Goal: Feedback & Contribution: Leave review/rating

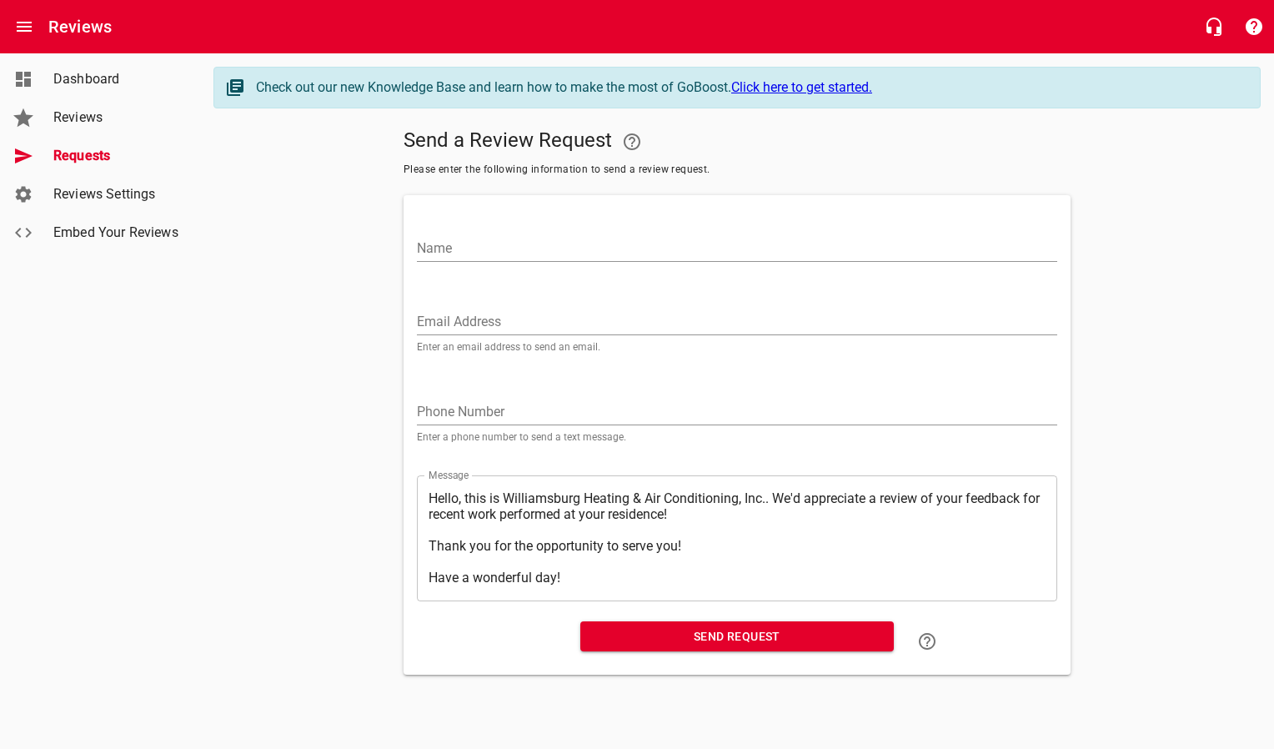
click at [536, 310] on input "Email Address" at bounding box center [737, 322] width 640 height 27
paste input "[EMAIL_ADDRESS][DOMAIN_NAME]"
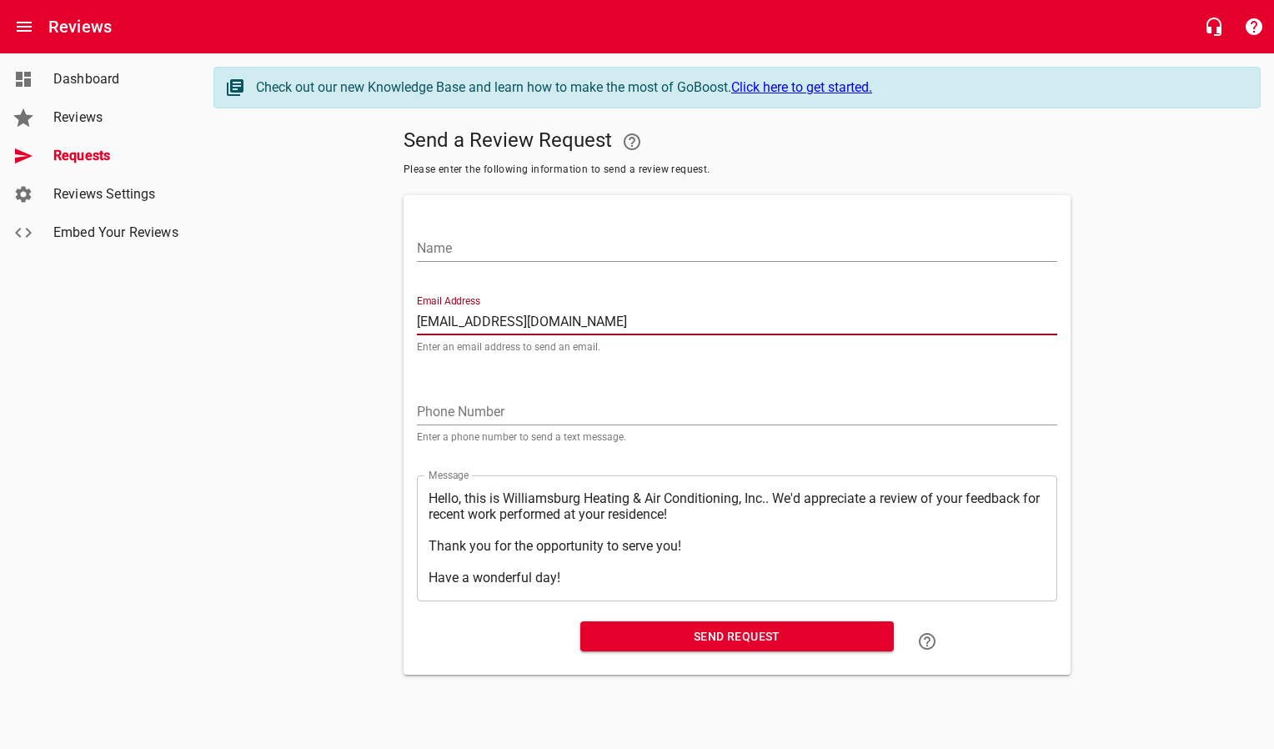
type input "[EMAIL_ADDRESS][DOMAIN_NAME]"
click at [534, 254] on input "Name" at bounding box center [737, 248] width 640 height 27
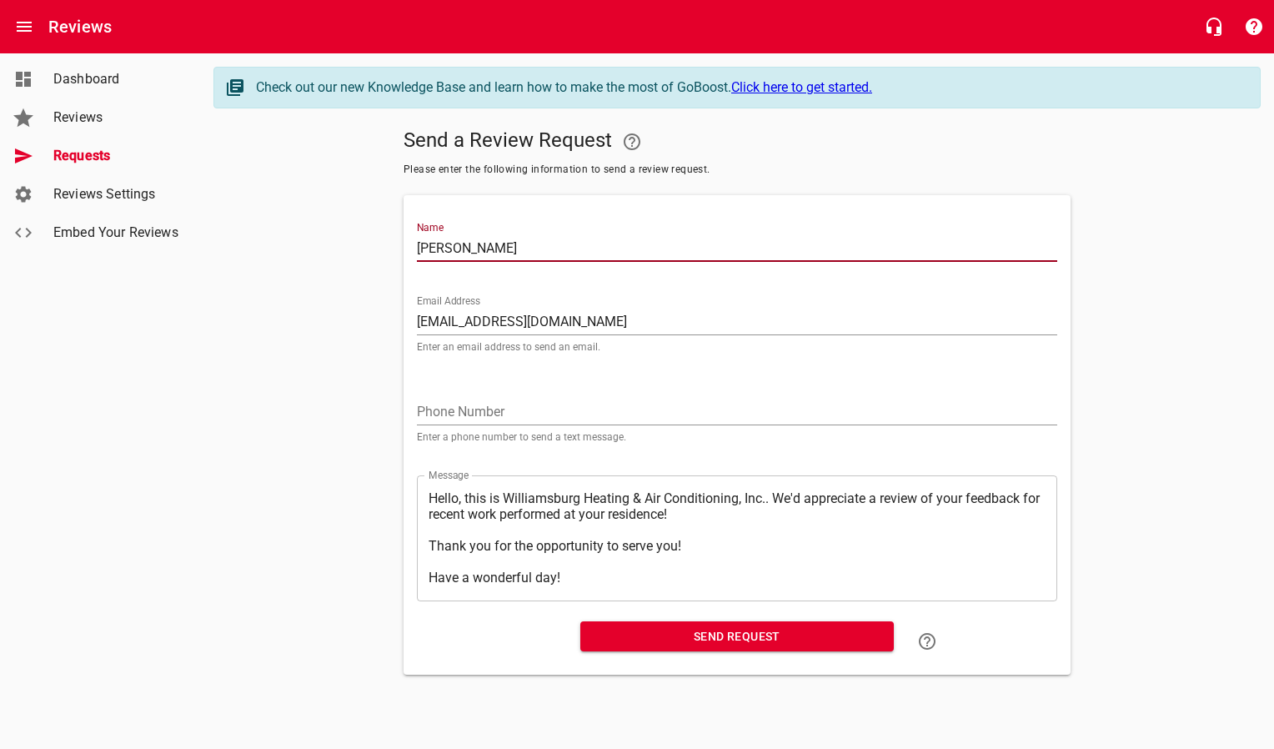
type input "[PERSON_NAME]"
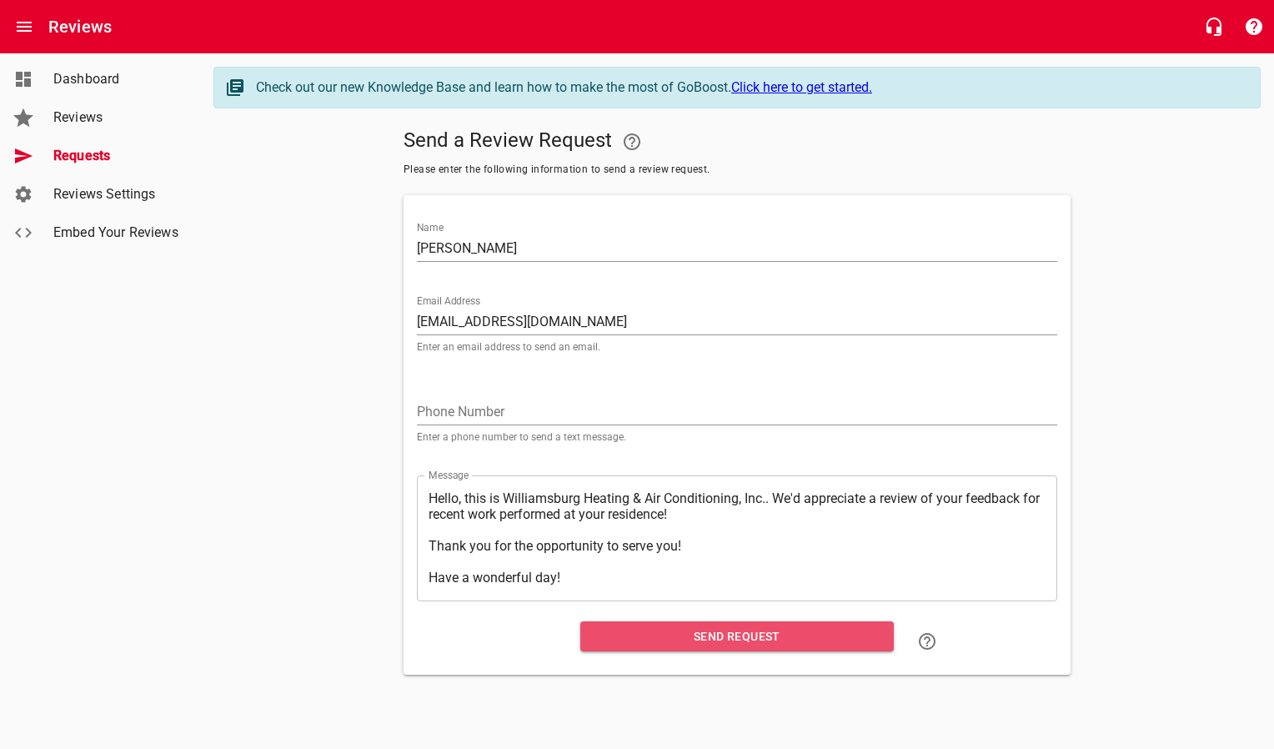
click at [590, 636] on button "Send Request" at bounding box center [737, 636] width 314 height 31
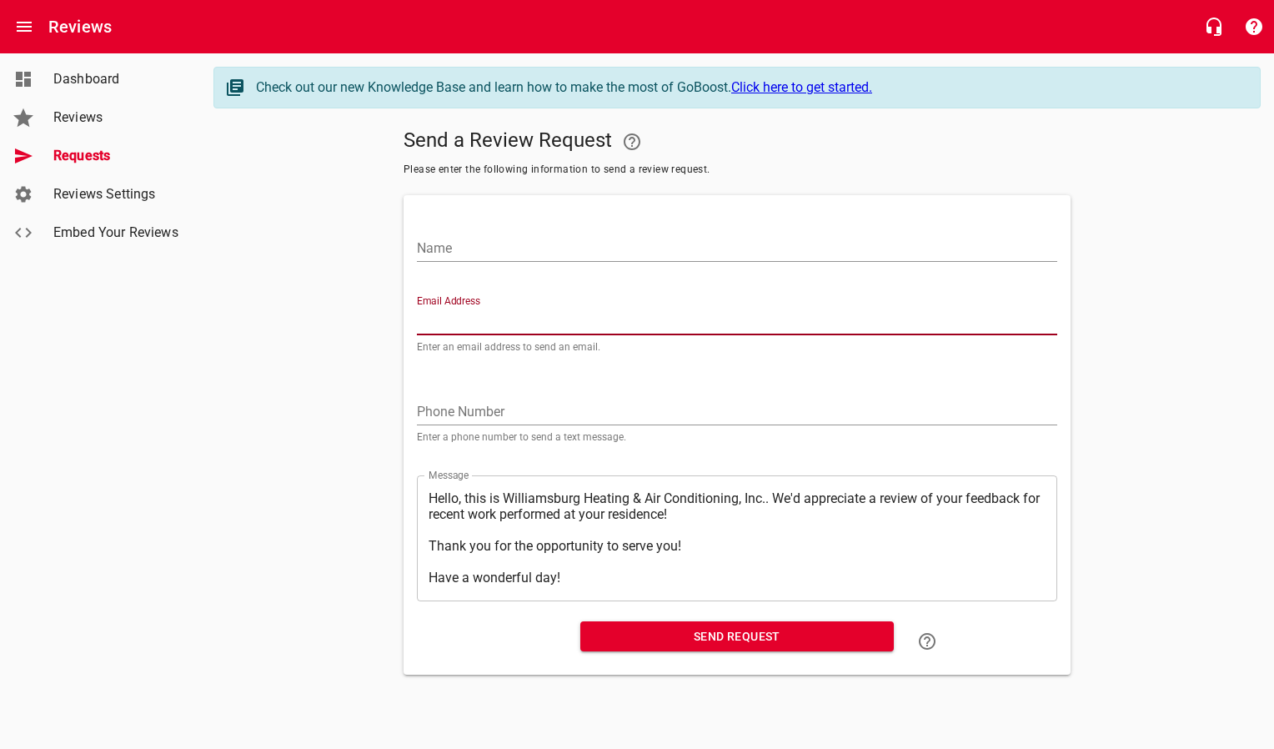
click at [494, 315] on input "Email Address" at bounding box center [737, 322] width 640 height 27
paste input "[PERSON_NAME][EMAIL_ADDRESS][PERSON_NAME][DOMAIN_NAME]"
type input "[PERSON_NAME][EMAIL_ADDRESS][PERSON_NAME][DOMAIN_NAME]"
click at [493, 246] on input "Name" at bounding box center [737, 248] width 640 height 27
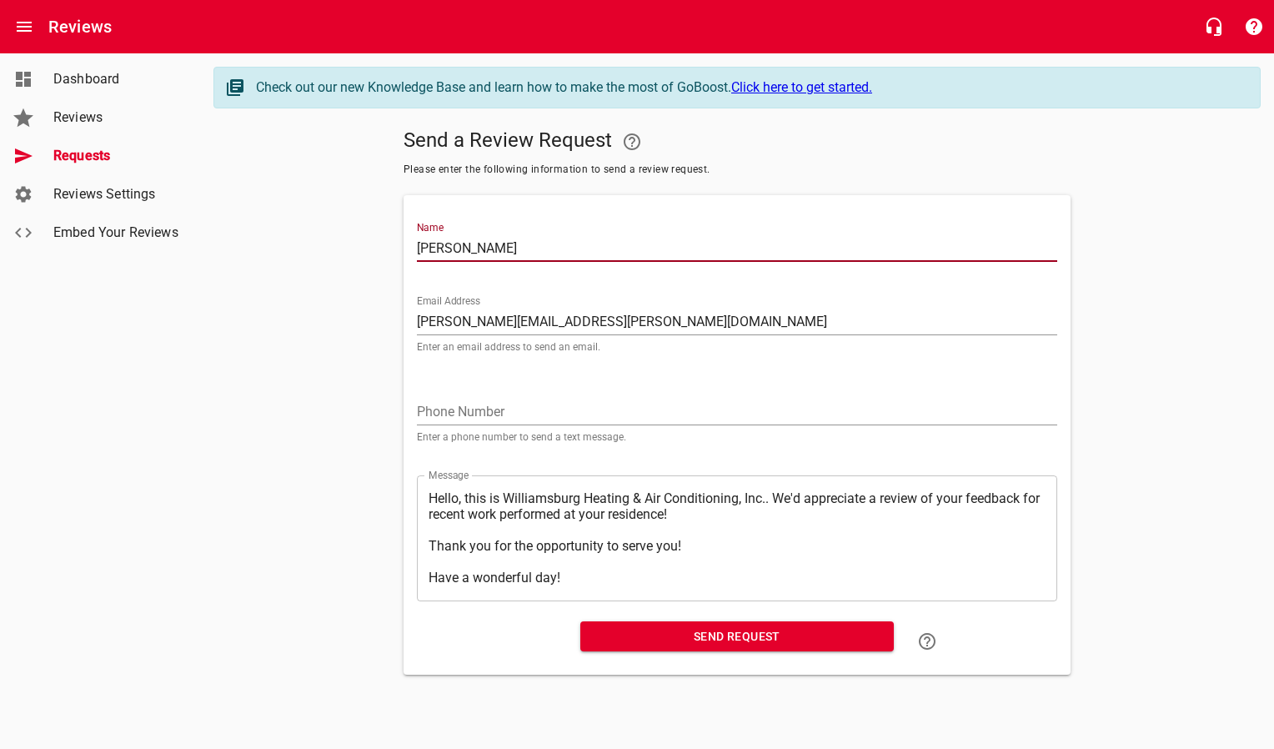
type input "[PERSON_NAME]"
click at [653, 635] on span "Send Request" at bounding box center [737, 636] width 287 height 21
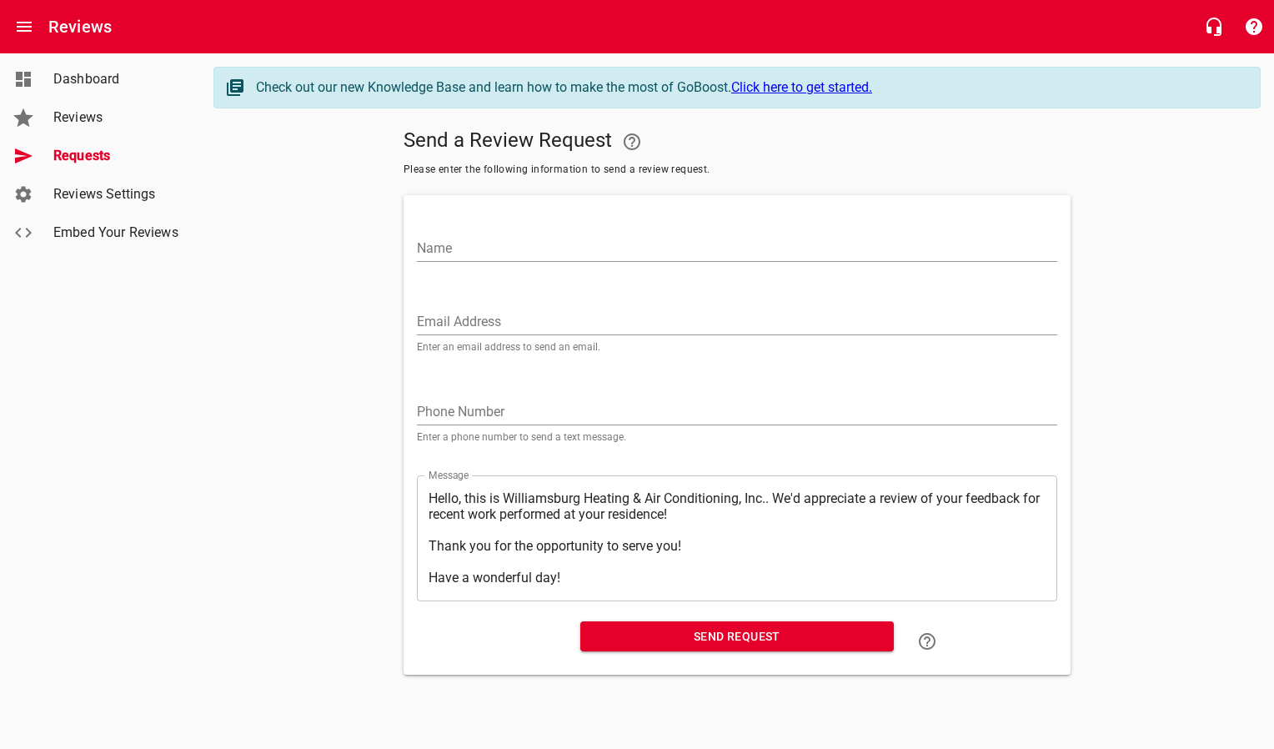
click at [505, 328] on input "Email Address" at bounding box center [737, 322] width 640 height 27
paste input "[EMAIL_ADDRESS][PERSON_NAME][DOMAIN_NAME]"
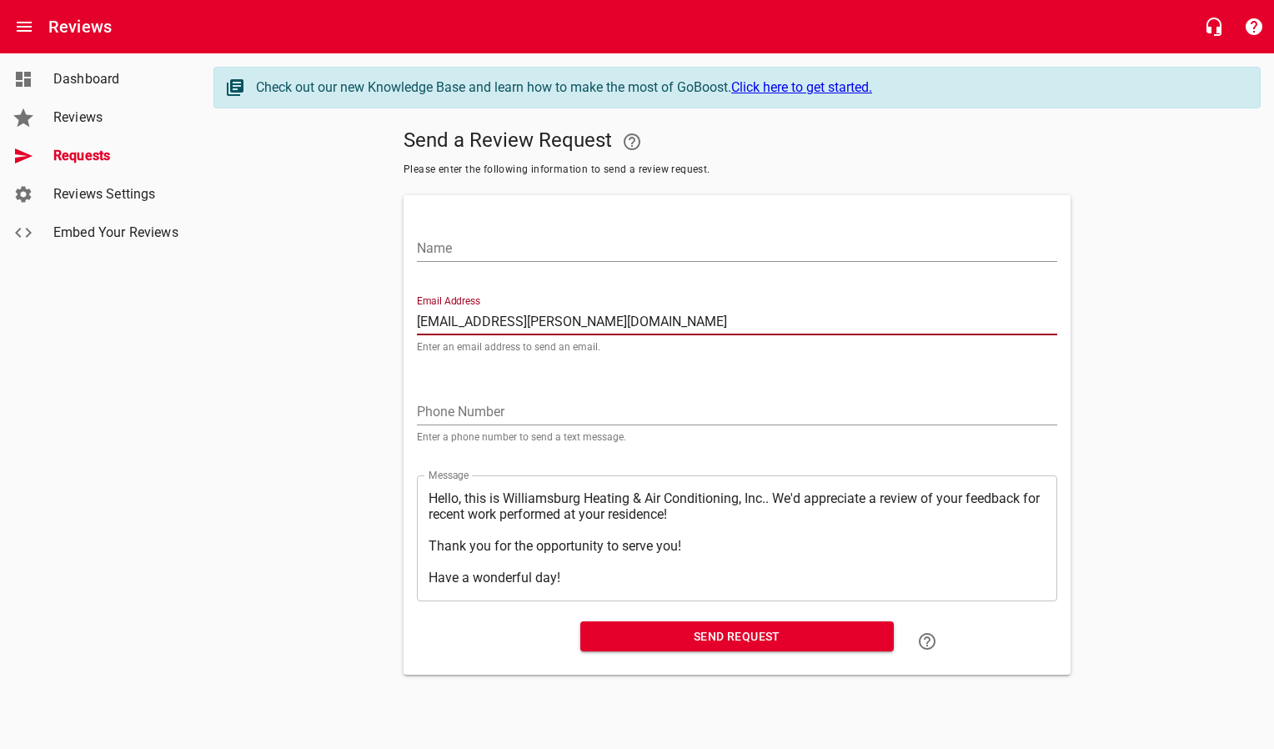
type input "[EMAIL_ADDRESS][PERSON_NAME][DOMAIN_NAME]"
click at [493, 235] on input "Name" at bounding box center [737, 248] width 640 height 27
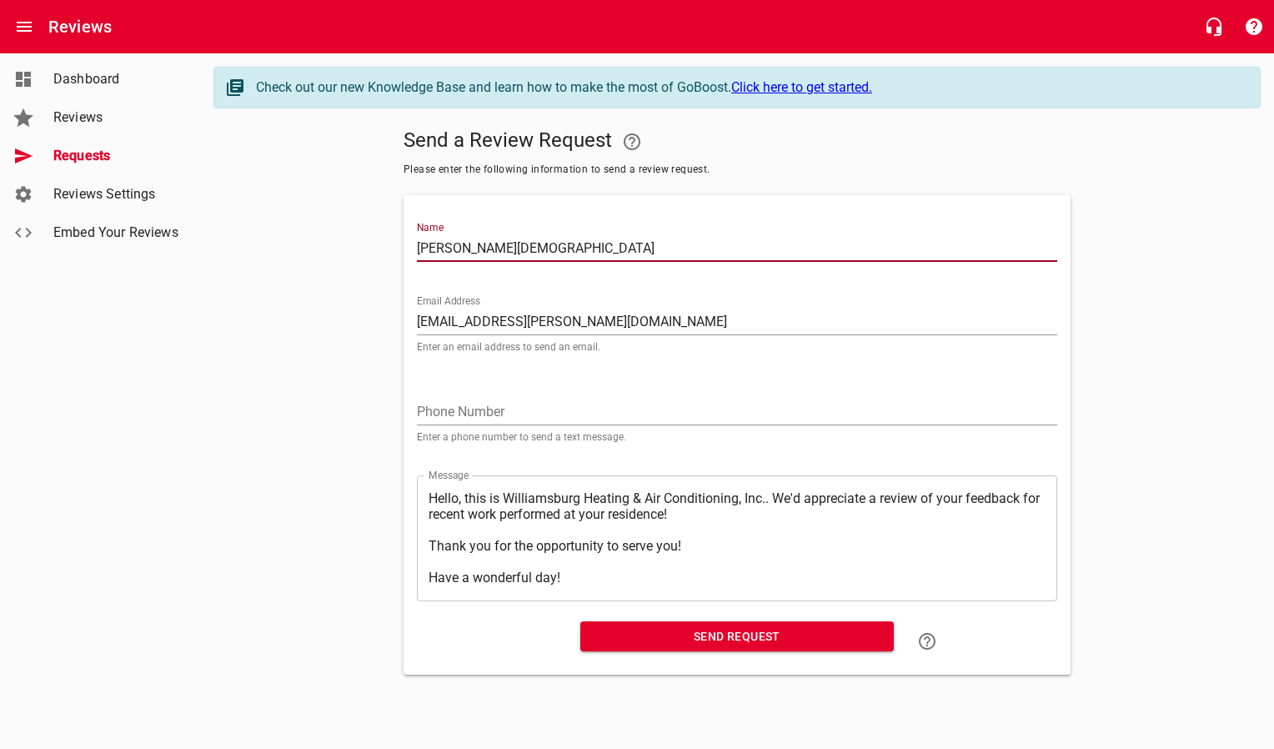
type input "[PERSON_NAME][DEMOGRAPHIC_DATA]"
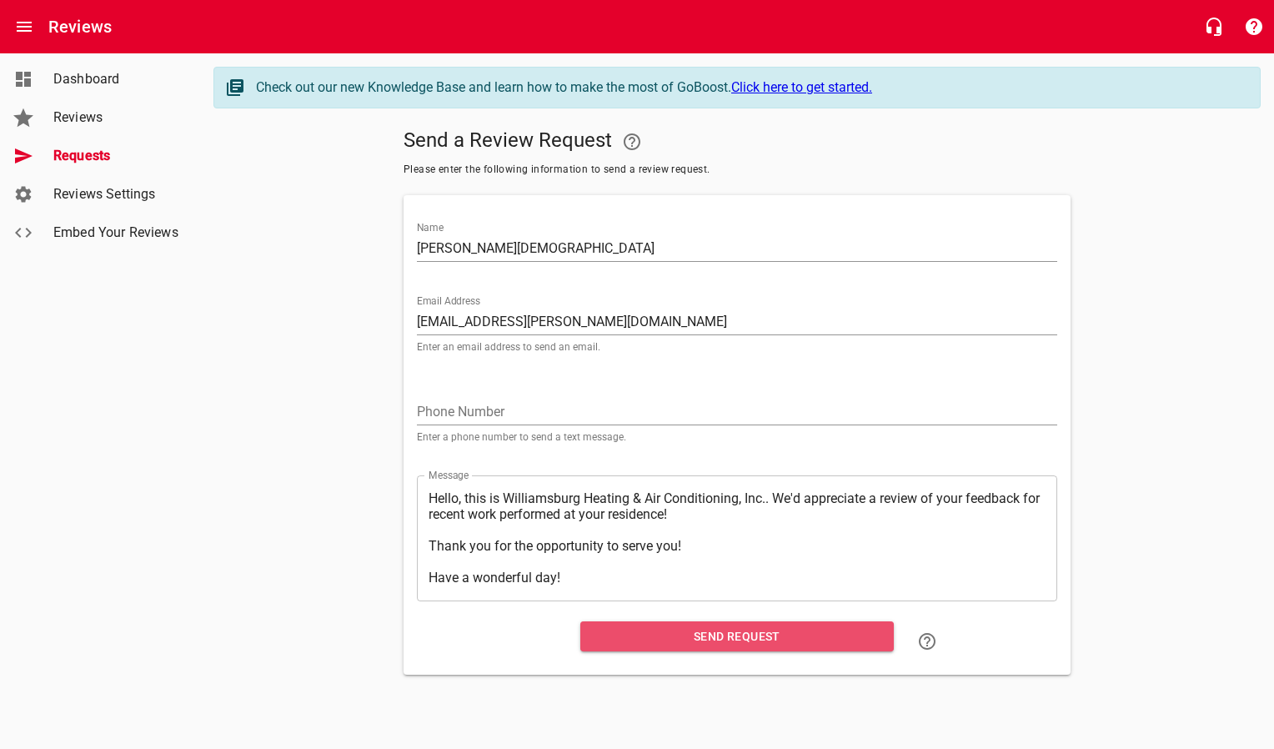
click at [610, 634] on span "Send Request" at bounding box center [737, 636] width 287 height 21
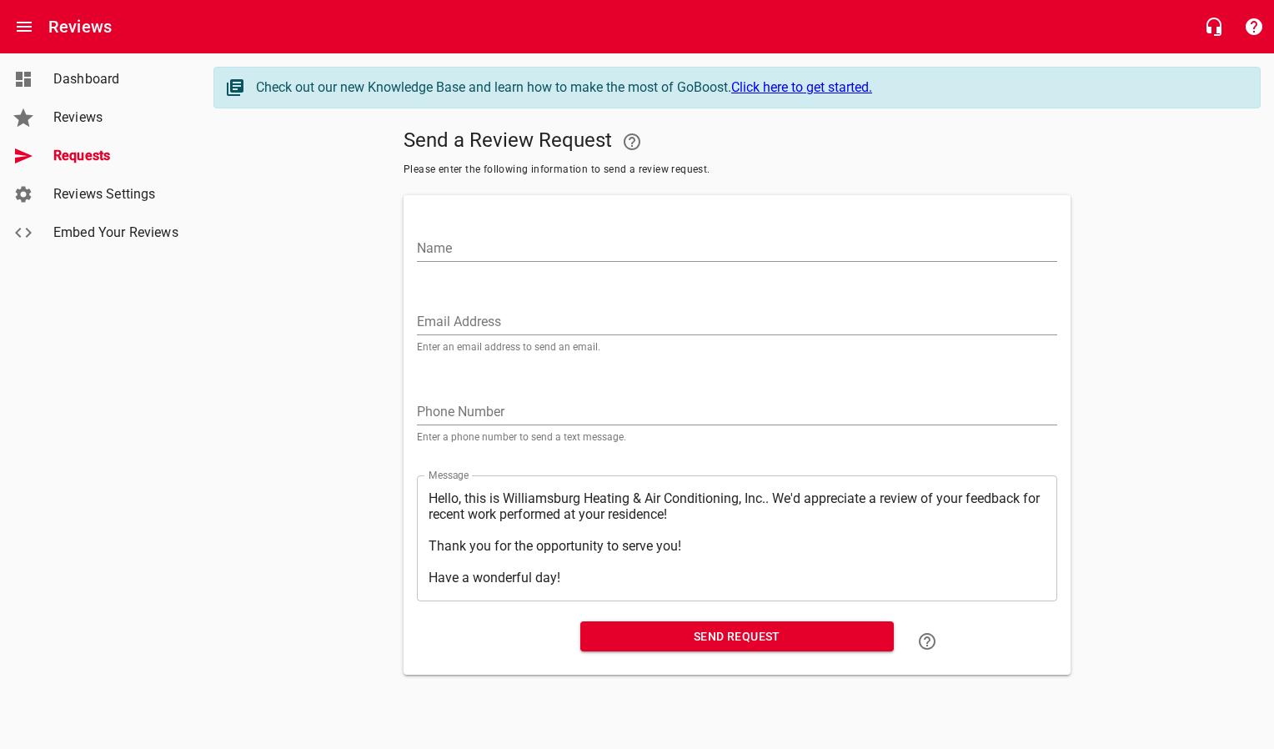
click at [483, 309] on input "Email Address" at bounding box center [737, 322] width 640 height 27
paste input "[EMAIL_ADDRESS][DOMAIN_NAME]"
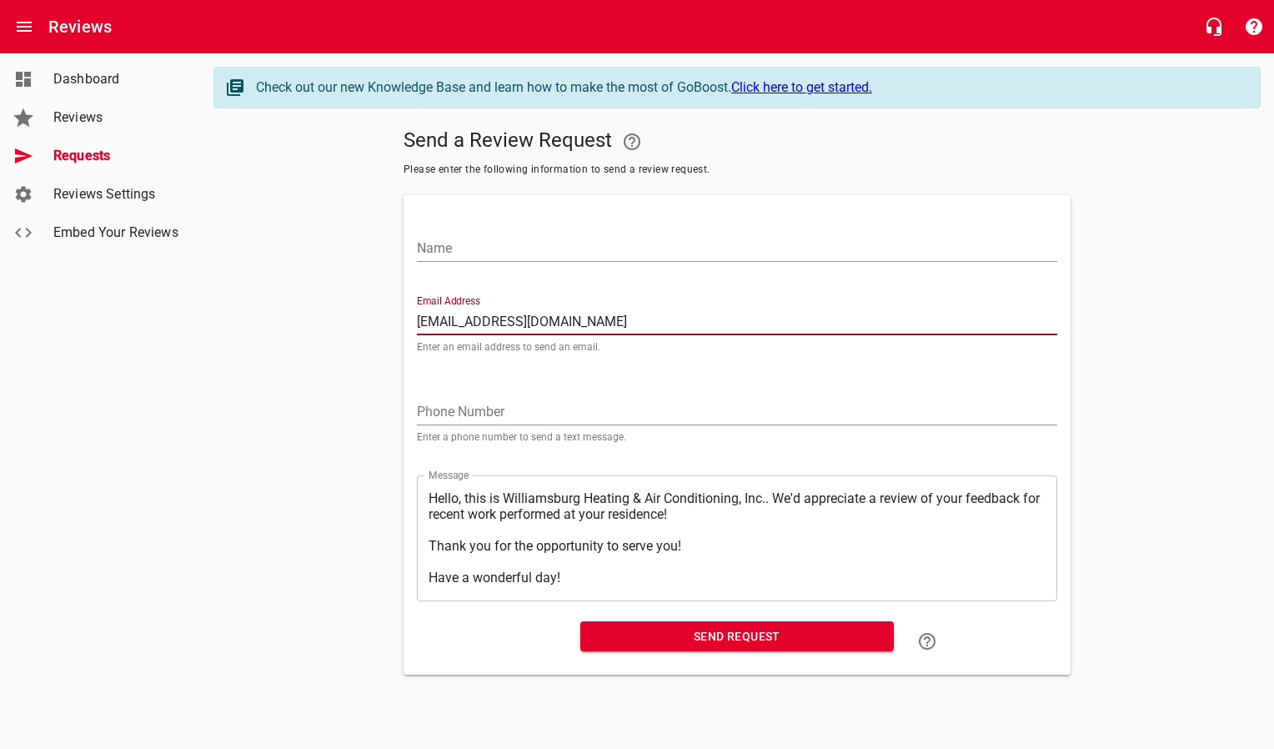
type input "[EMAIL_ADDRESS][DOMAIN_NAME]"
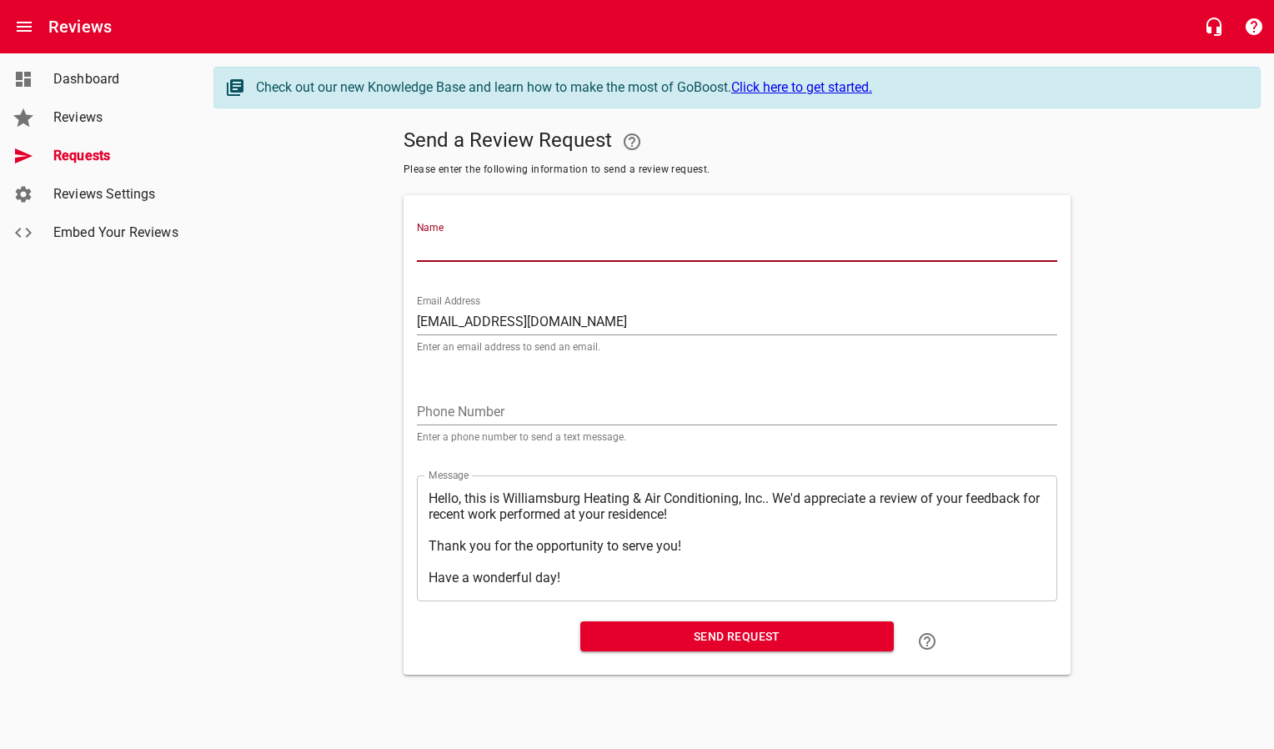
click at [480, 237] on input "Name" at bounding box center [737, 248] width 640 height 27
type input "[PERSON_NAME]"
click at [673, 640] on span "Send Request" at bounding box center [737, 636] width 287 height 21
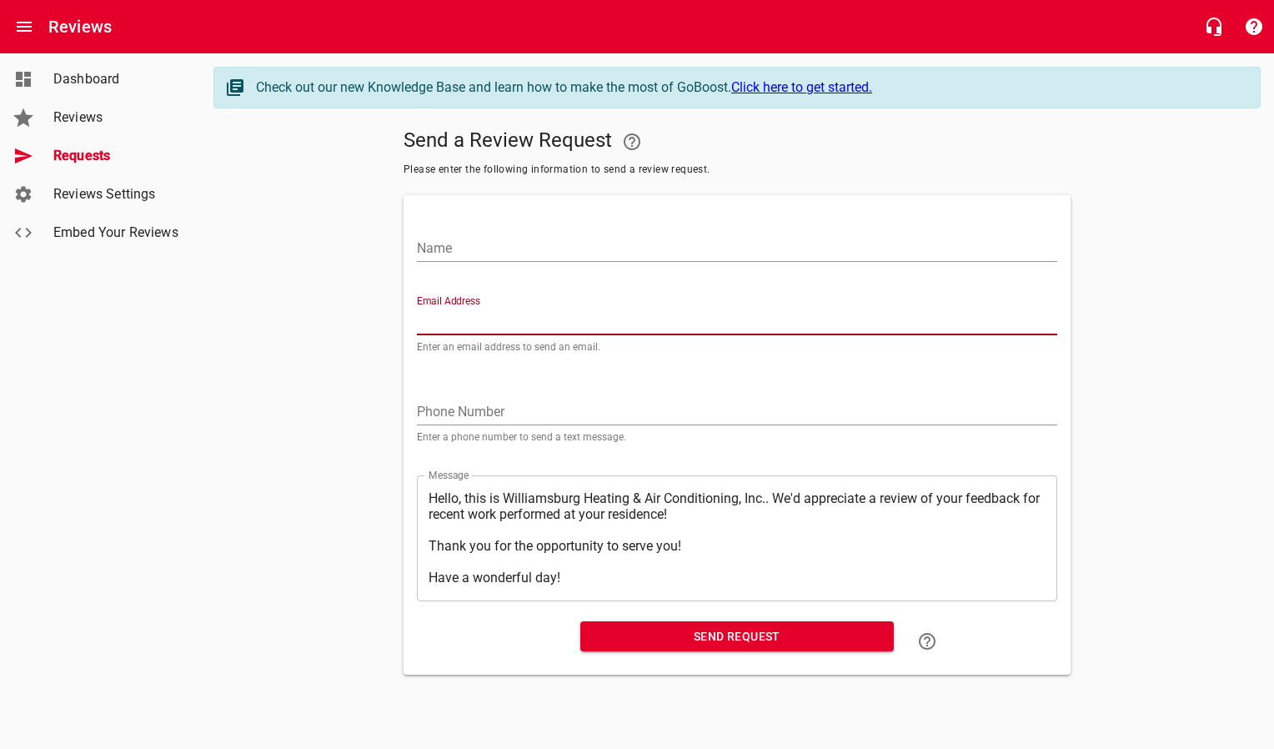
click at [468, 324] on input "Email Address" at bounding box center [737, 322] width 640 height 27
paste input "[EMAIL_ADDRESS][DOMAIN_NAME]"
type input "[EMAIL_ADDRESS][DOMAIN_NAME]"
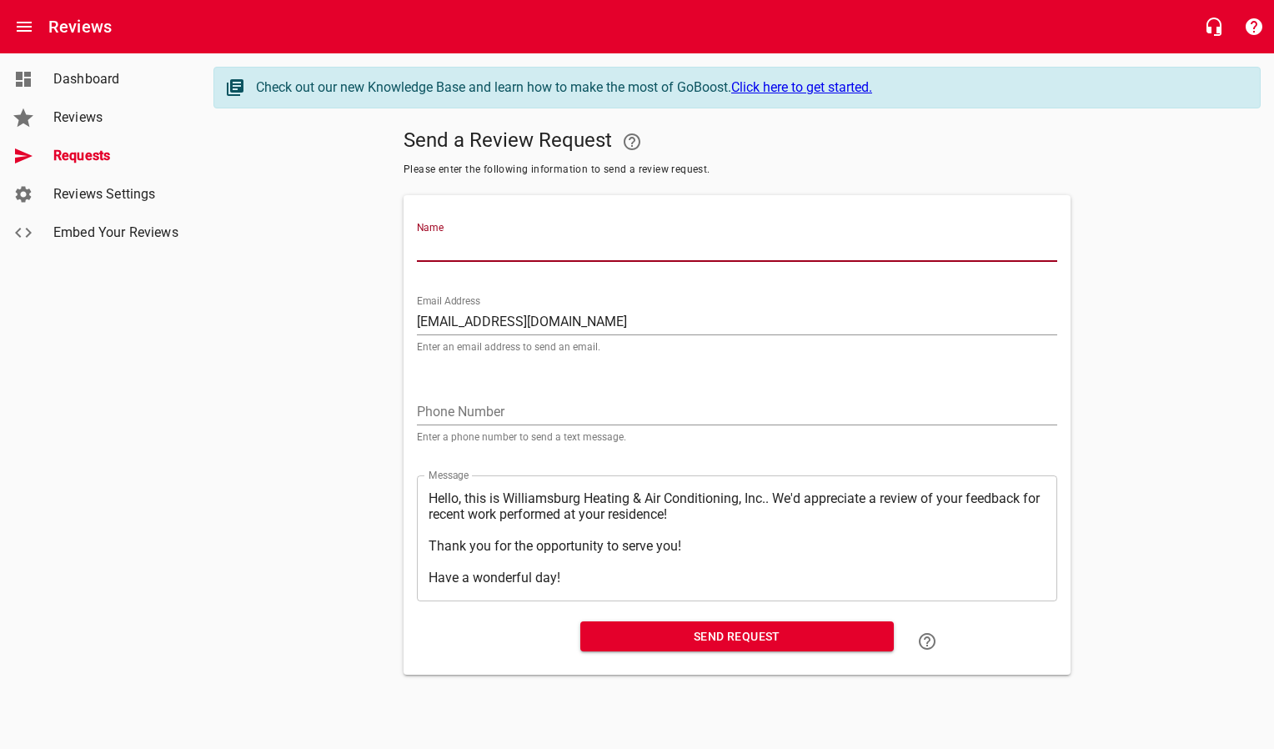
click at [485, 252] on input "Name" at bounding box center [737, 248] width 640 height 27
type input "[PERSON_NAME][GEOGRAPHIC_DATA]"
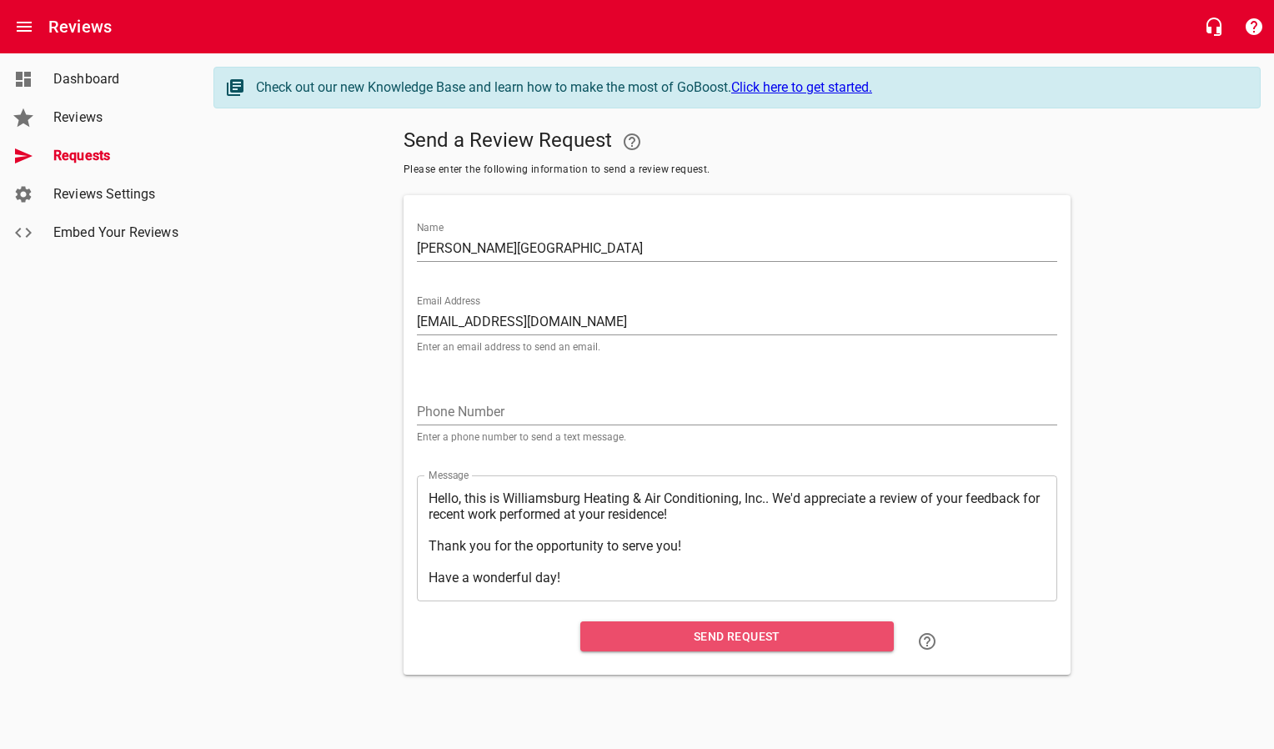
click at [611, 643] on span "Send Request" at bounding box center [737, 636] width 287 height 21
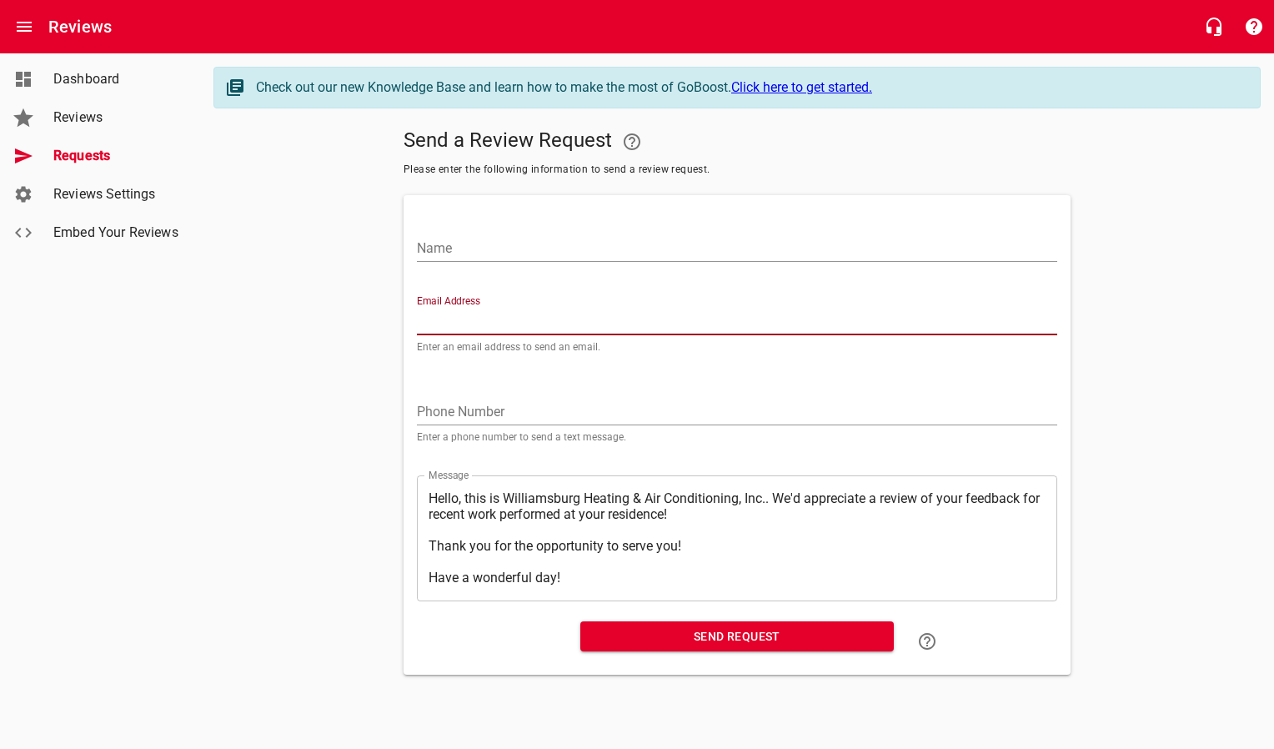
click at [483, 331] on input "Email Address" at bounding box center [737, 322] width 640 height 27
paste input "[EMAIL_ADDRESS][DOMAIN_NAME]"
type input "[EMAIL_ADDRESS][DOMAIN_NAME]"
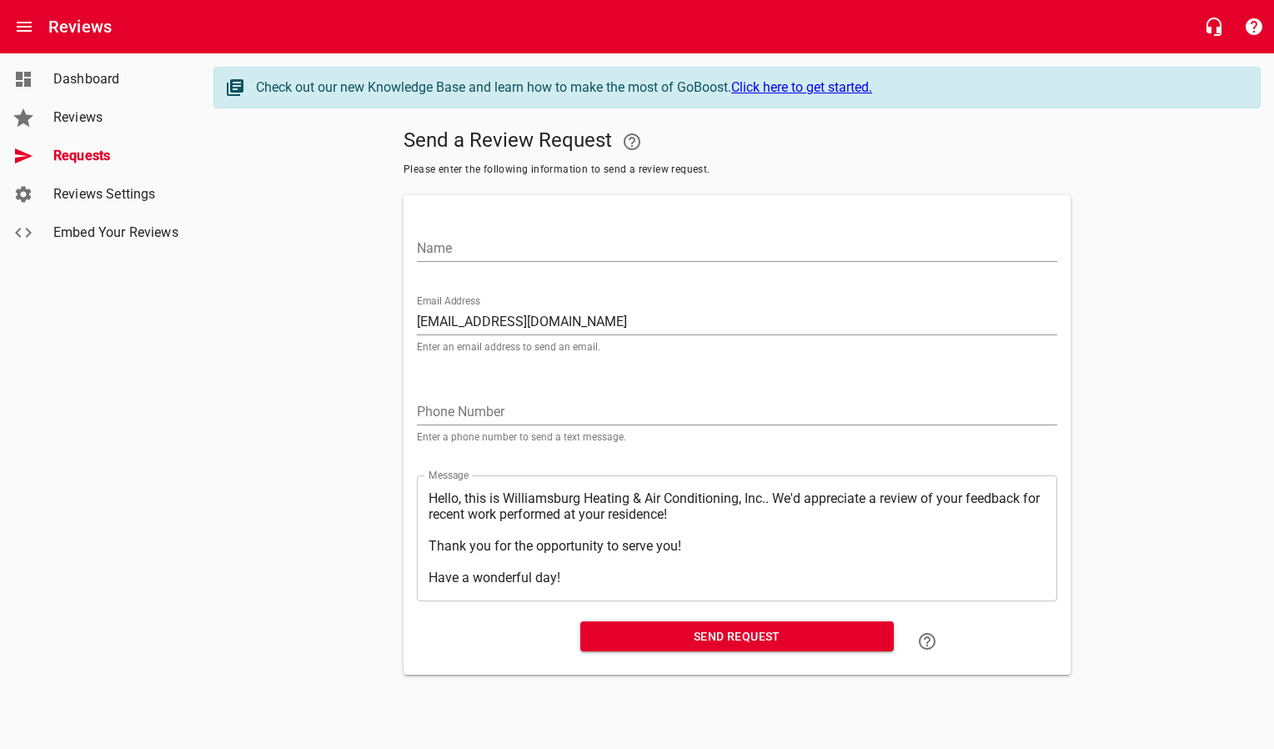
click at [473, 262] on div "Name" at bounding box center [737, 238] width 654 height 73
click at [475, 249] on input "Name" at bounding box center [737, 248] width 640 height 27
type input "[PERSON_NAME]"
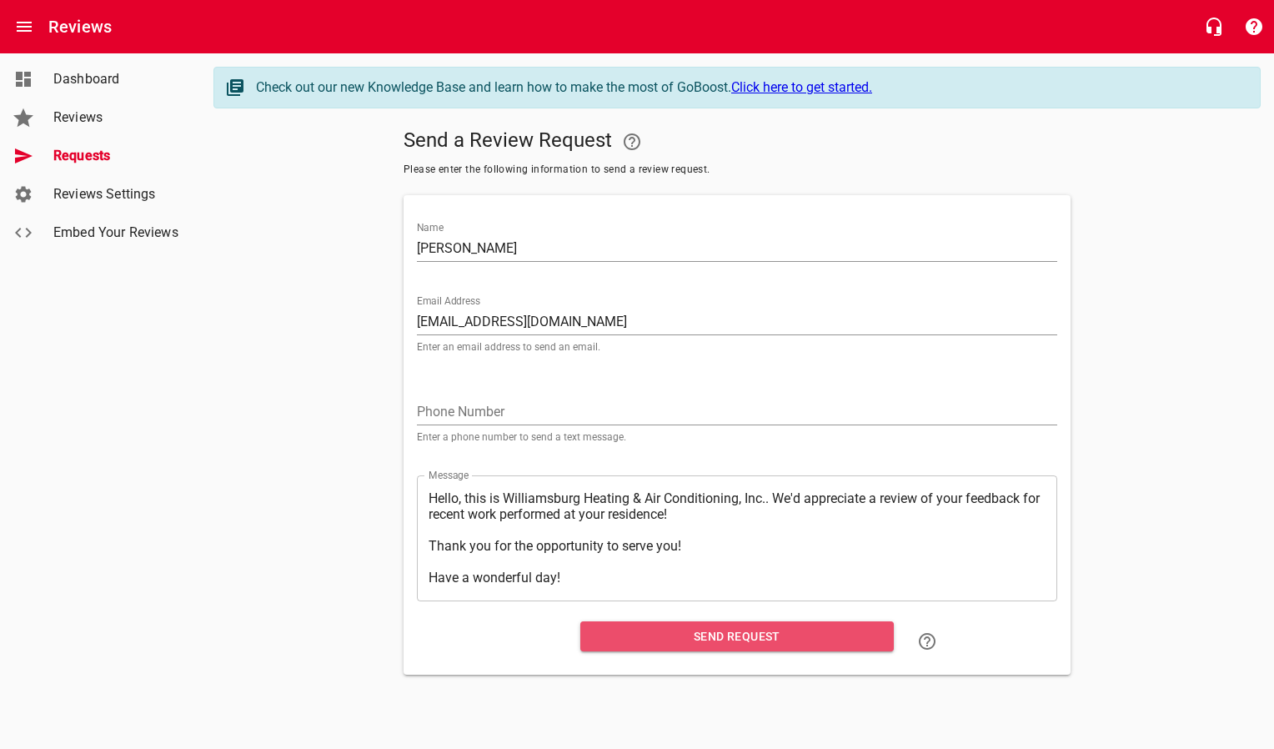
click at [600, 639] on span "Send Request" at bounding box center [737, 636] width 287 height 21
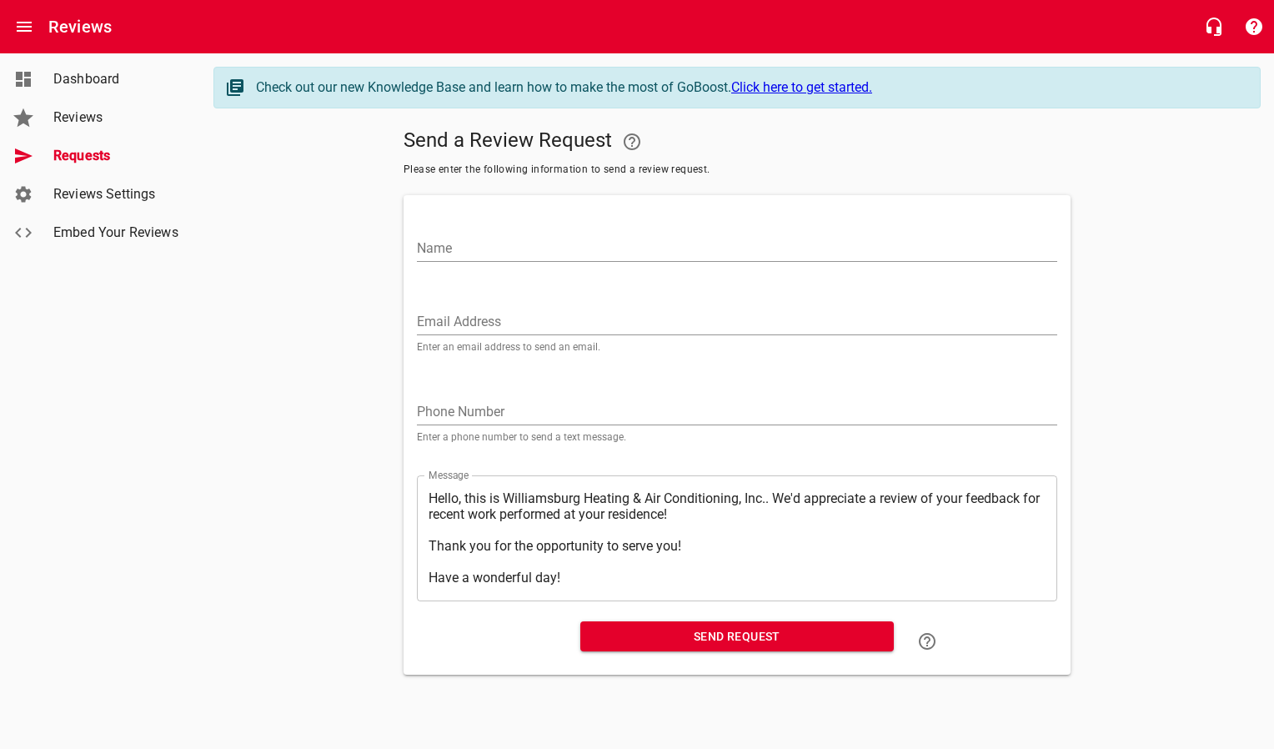
click at [520, 321] on input "Email Address" at bounding box center [737, 322] width 640 height 27
paste input "[EMAIL_ADDRESS][DOMAIN_NAME]"
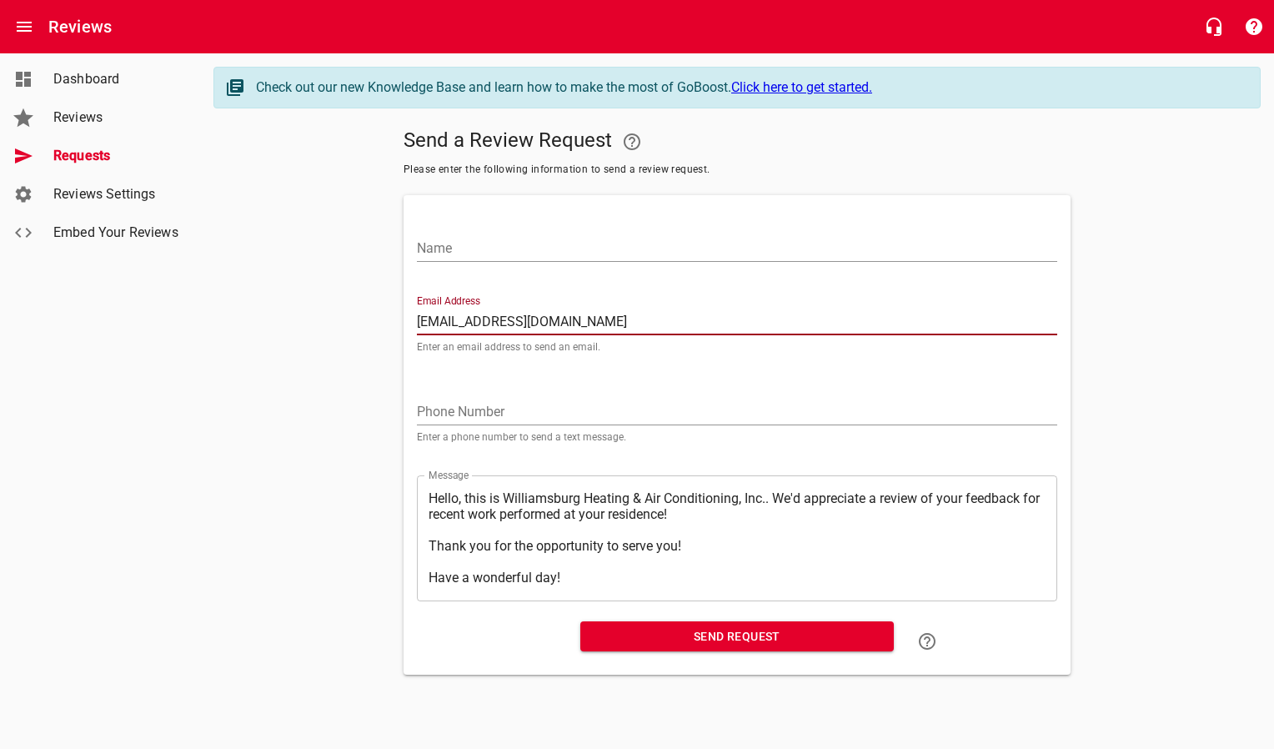
type input "[EMAIL_ADDRESS][DOMAIN_NAME]"
click at [520, 250] on input "Name" at bounding box center [737, 248] width 640 height 27
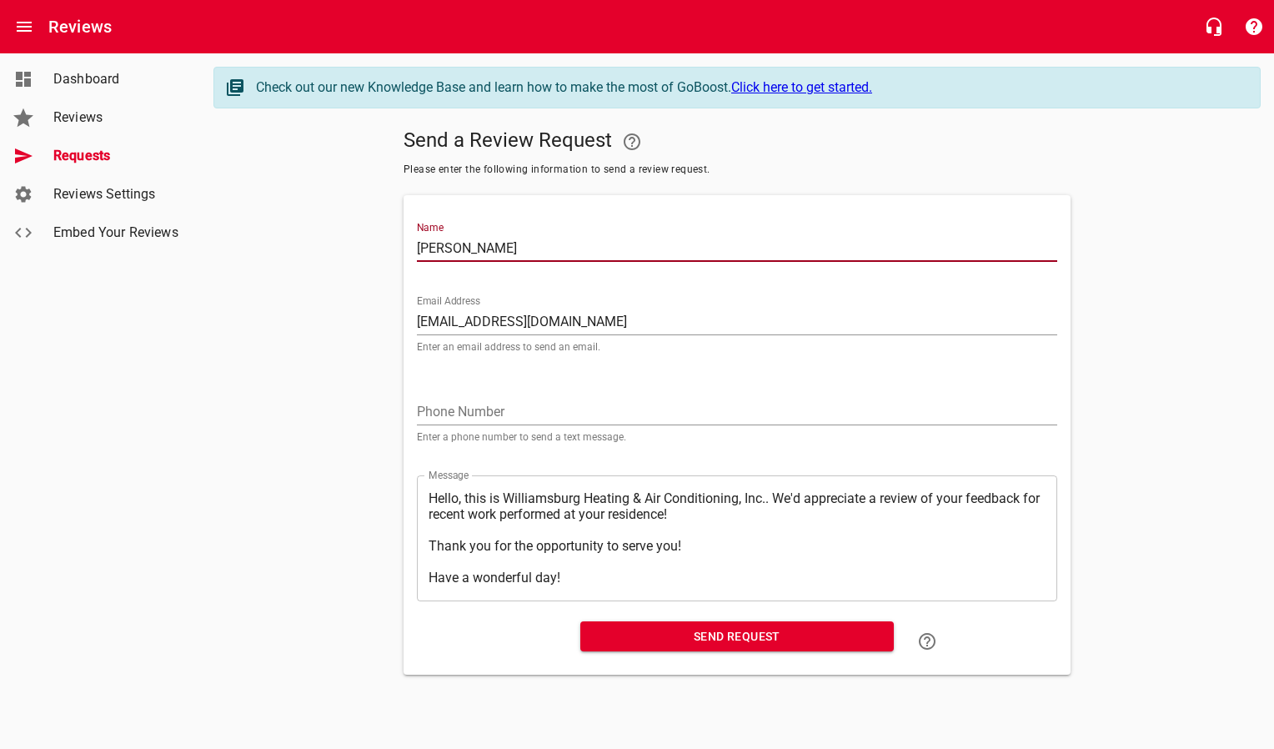
type input "[PERSON_NAME]"
click at [618, 637] on span "Send Request" at bounding box center [737, 636] width 287 height 21
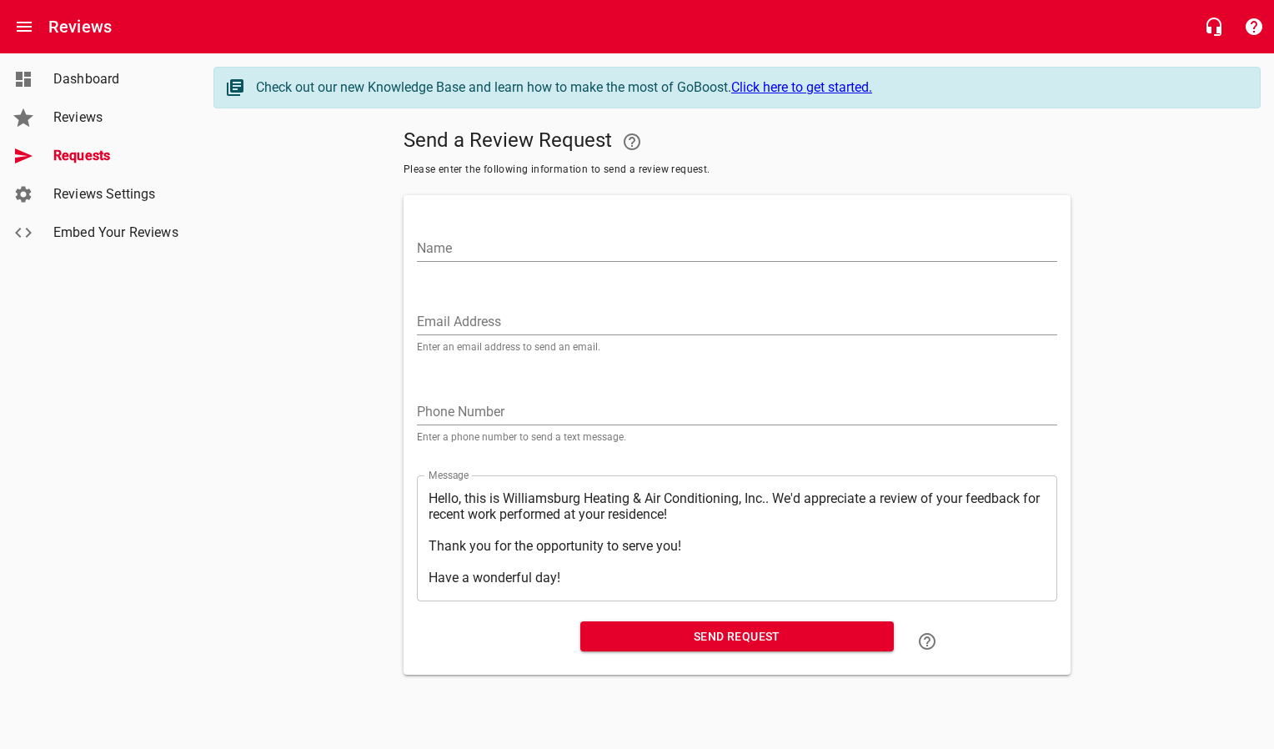
click at [566, 323] on input "Email Address" at bounding box center [737, 322] width 640 height 27
paste input "[EMAIL_ADDRESS][DOMAIN_NAME]"
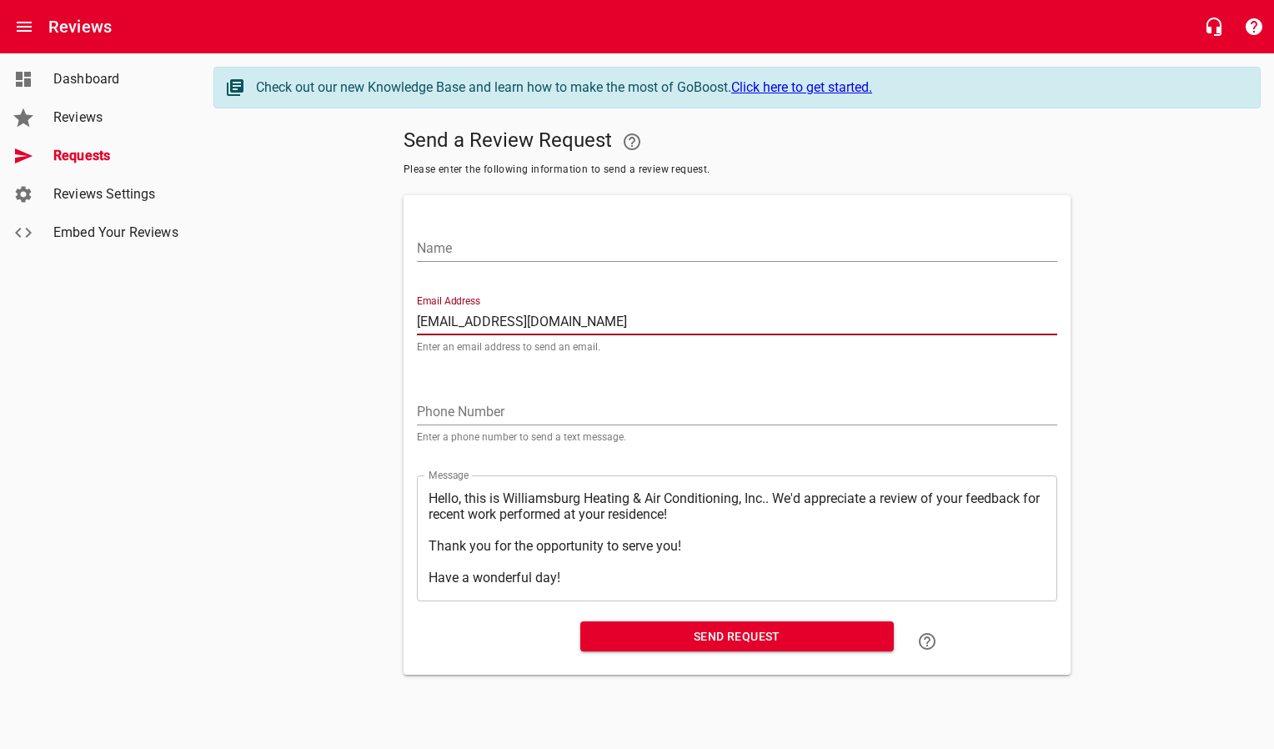
type input "[EMAIL_ADDRESS][DOMAIN_NAME]"
click at [561, 254] on input "Name" at bounding box center [737, 248] width 640 height 27
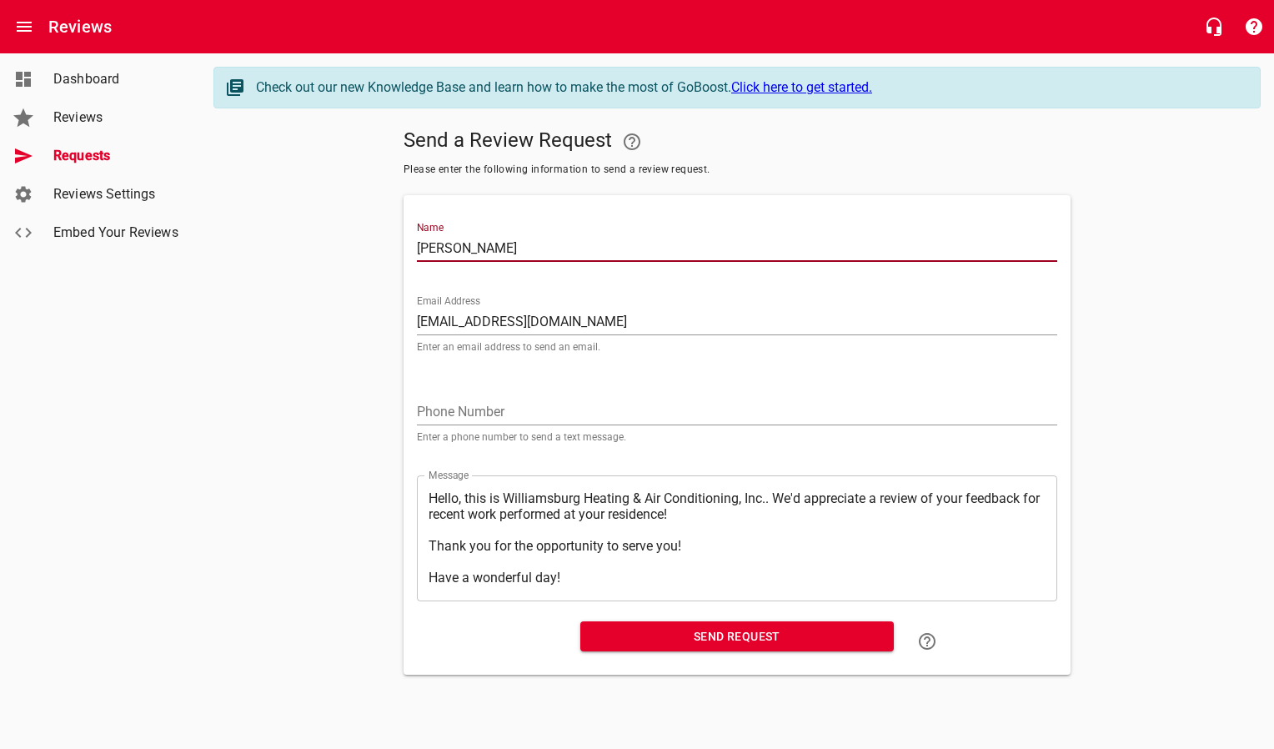
type input "[PERSON_NAME]"
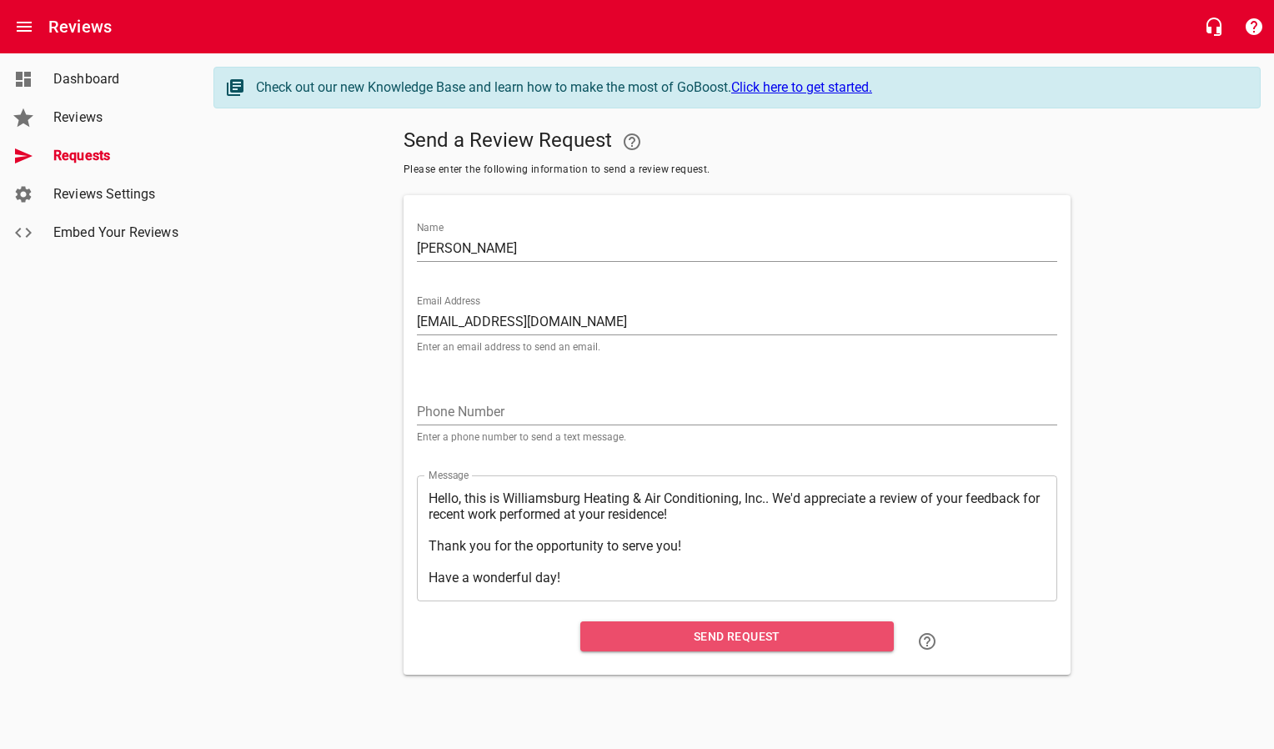
click at [640, 640] on span "Send Request" at bounding box center [737, 636] width 287 height 21
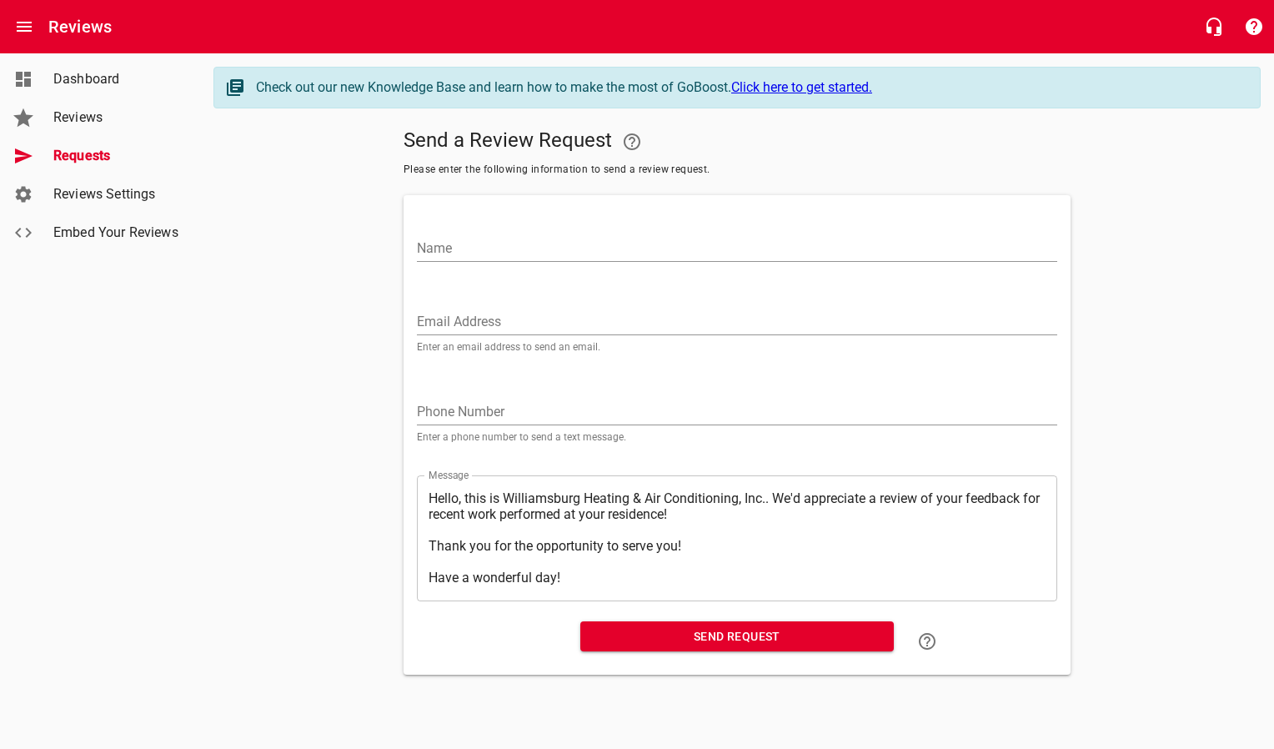
click at [491, 319] on input "Email Address" at bounding box center [737, 322] width 640 height 27
paste input "[EMAIL_ADDRESS][PERSON_NAME][DOMAIN_NAME]"
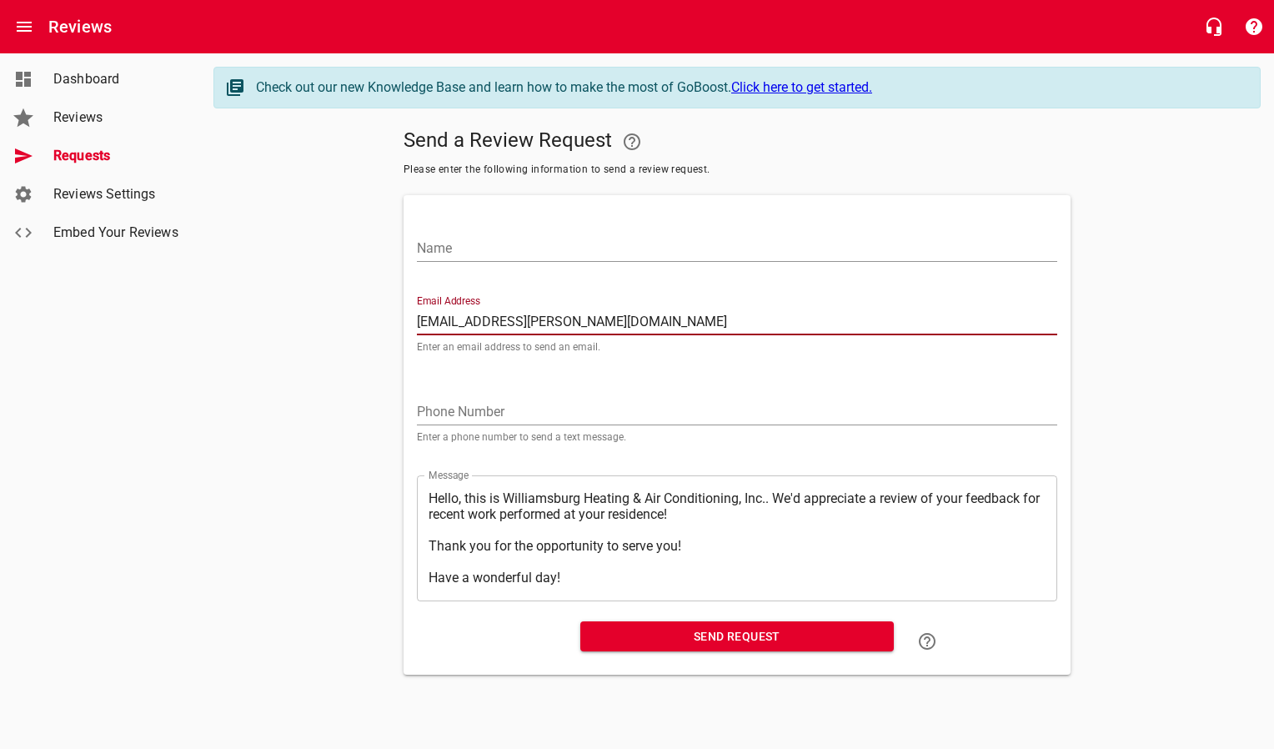
type input "[EMAIL_ADDRESS][PERSON_NAME][DOMAIN_NAME]"
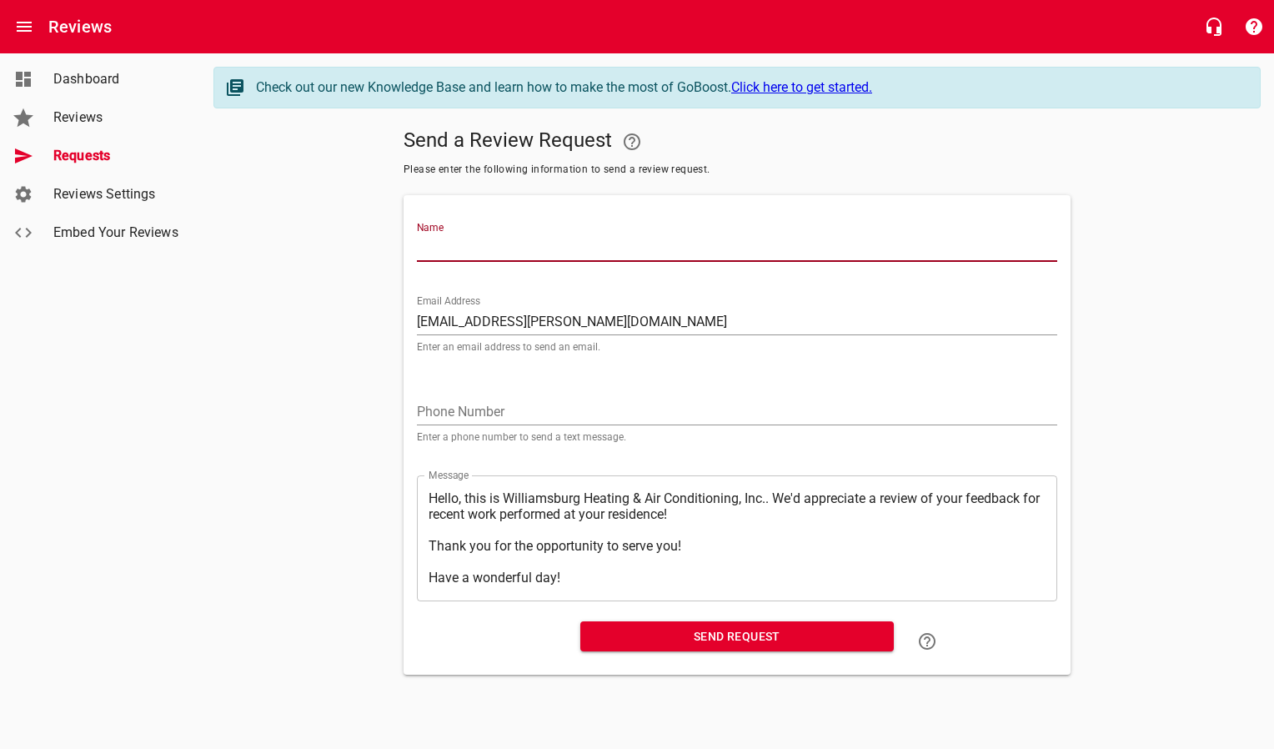
click at [488, 254] on input "Name" at bounding box center [737, 248] width 640 height 27
type input "[PERSON_NAME]"
click at [630, 645] on span "Send Request" at bounding box center [737, 636] width 287 height 21
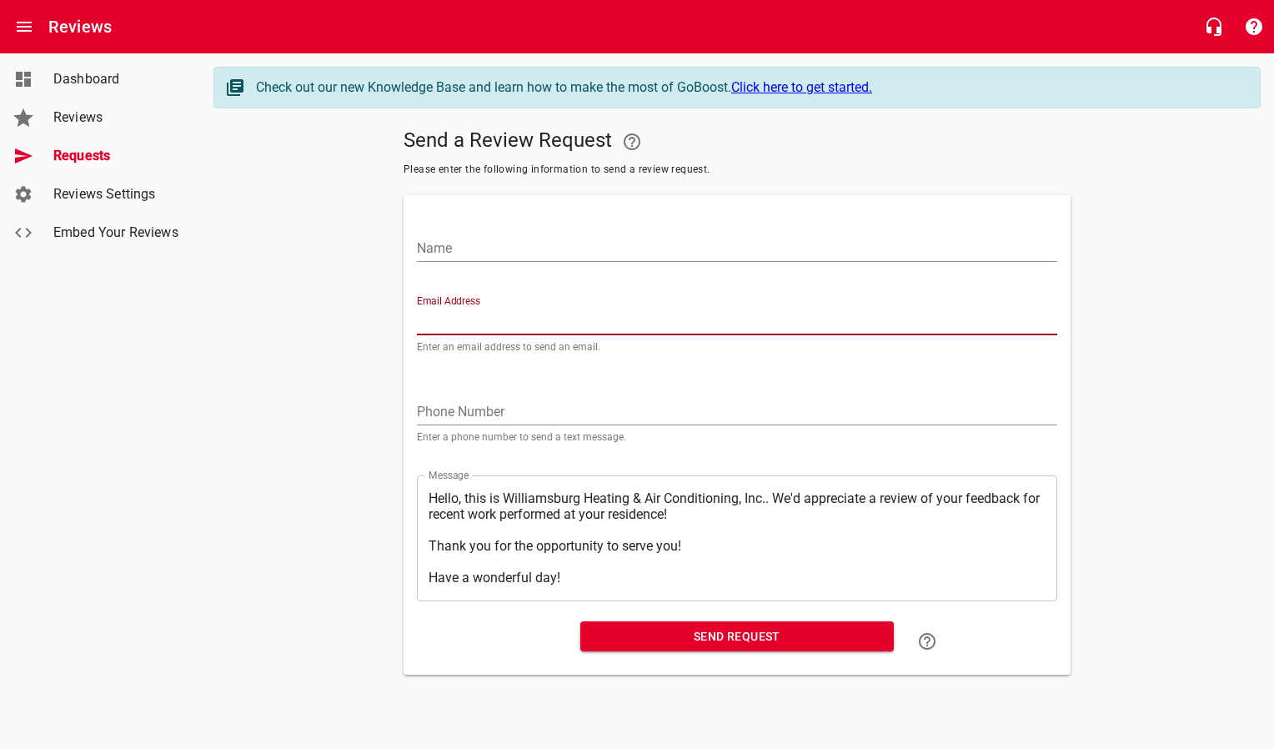
click at [469, 319] on input "Email Address" at bounding box center [737, 322] width 640 height 27
paste input "[EMAIL_ADDRESS][DOMAIN_NAME]"
type input "[EMAIL_ADDRESS][DOMAIN_NAME]"
click at [466, 259] on input "Name" at bounding box center [737, 248] width 640 height 27
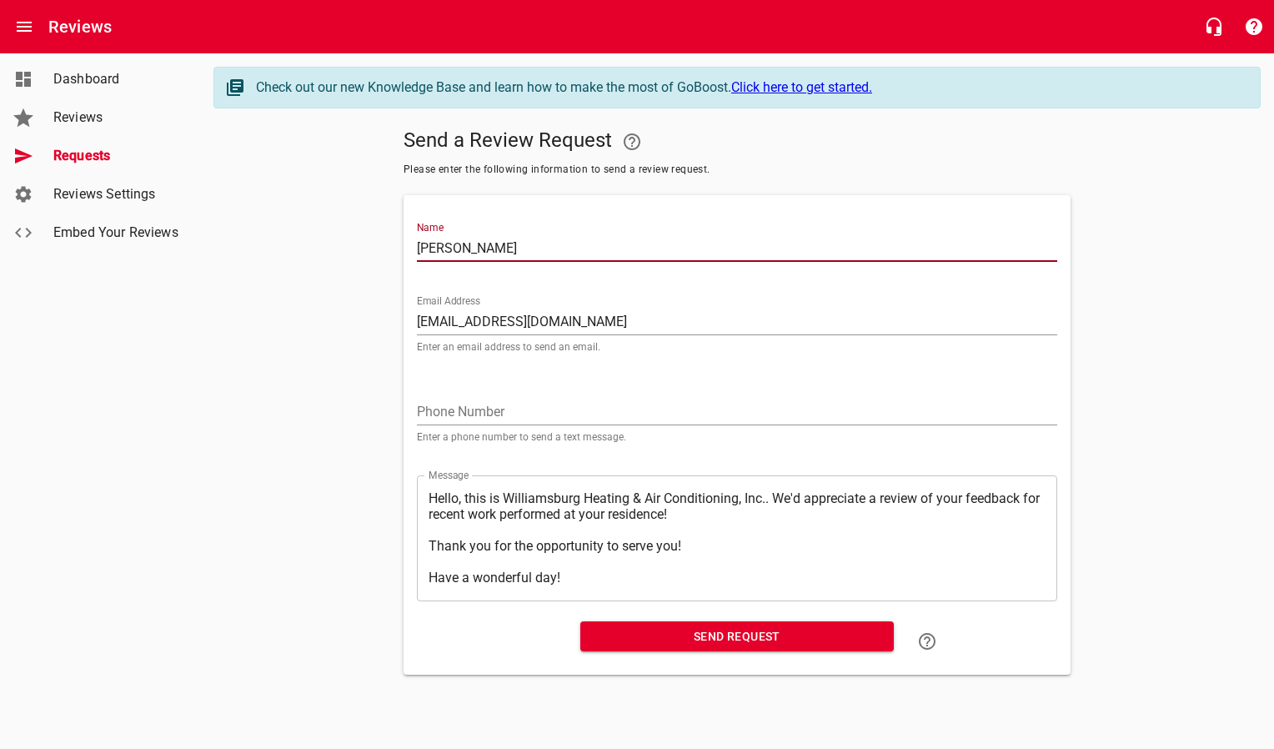
type input "[PERSON_NAME]"
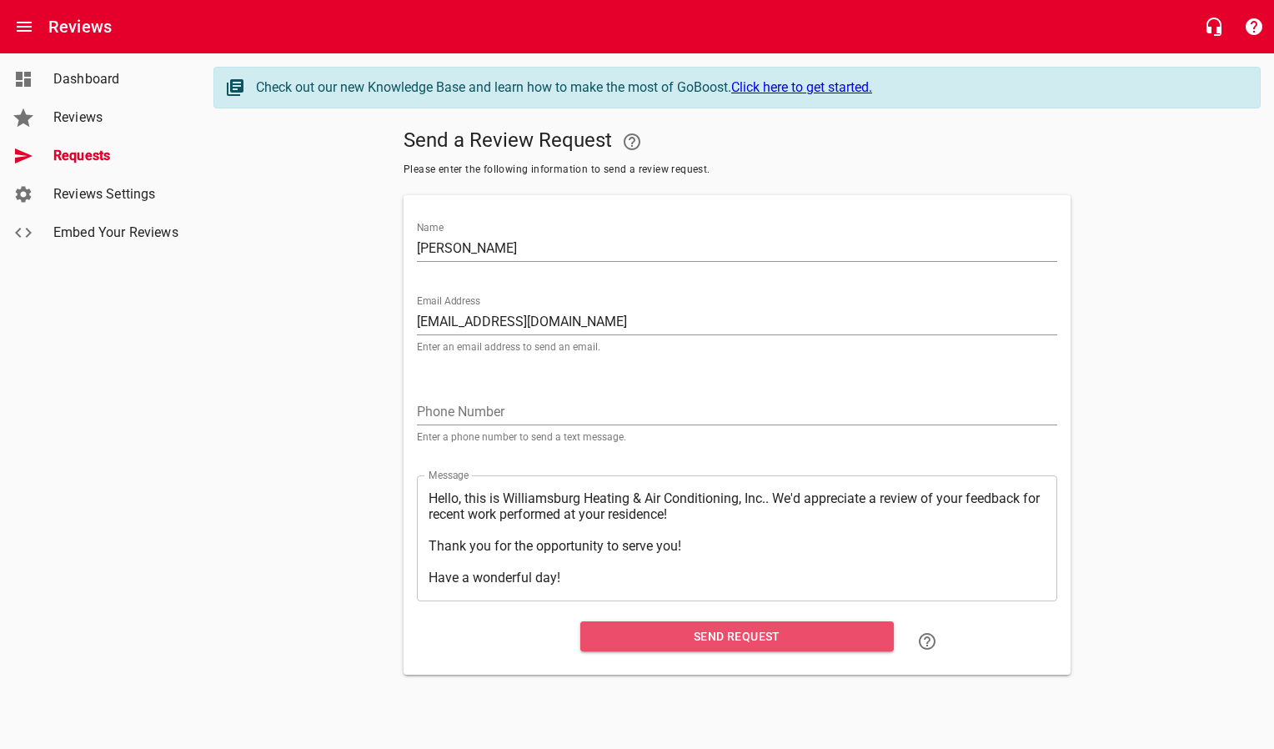
click at [635, 640] on span "Send Request" at bounding box center [737, 636] width 287 height 21
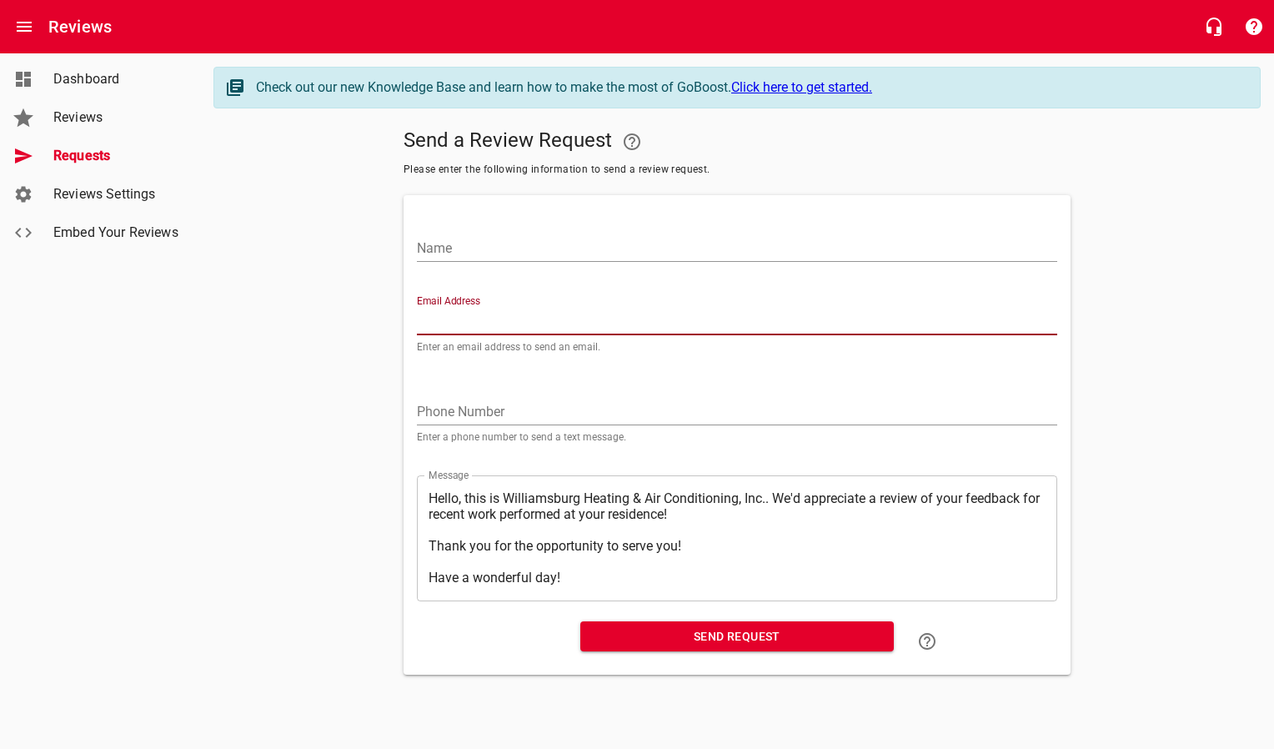
click at [452, 314] on input "Email Address" at bounding box center [737, 322] width 640 height 27
paste input "[EMAIL_ADDRESS][PERSON_NAME][DOMAIN_NAME]"
type input "[EMAIL_ADDRESS][PERSON_NAME][DOMAIN_NAME]"
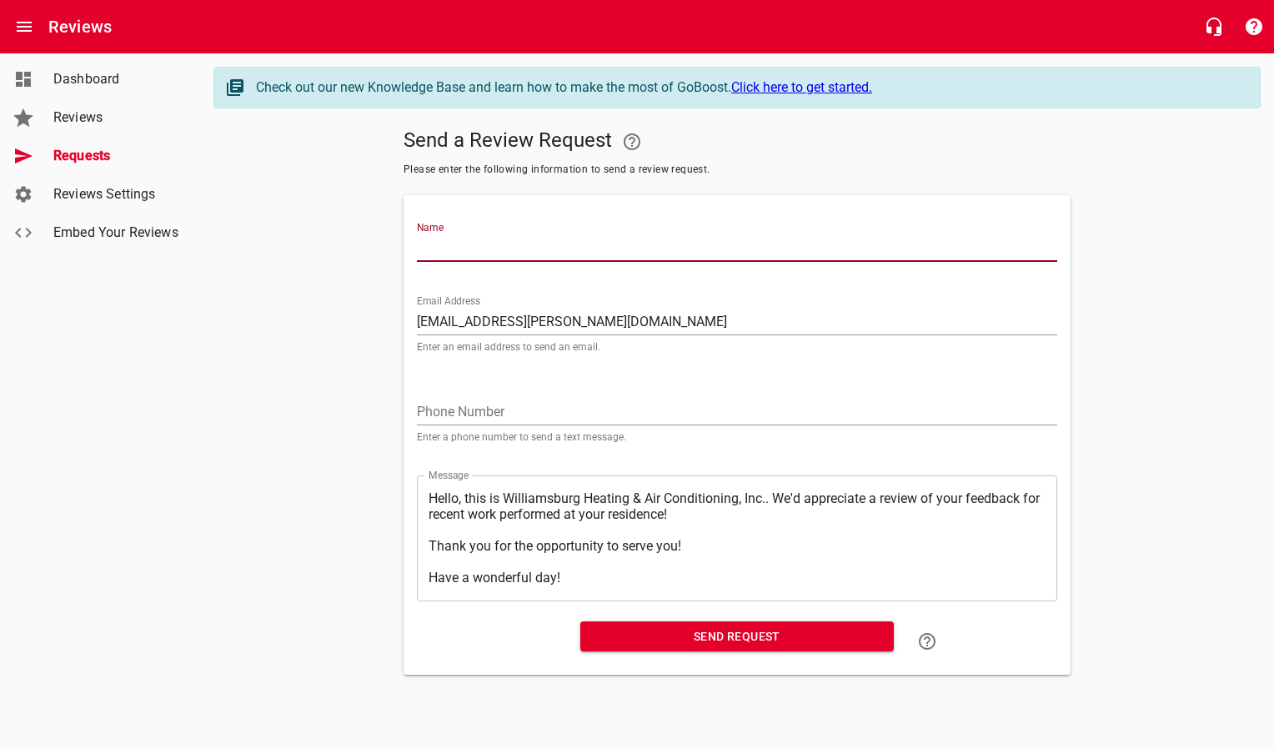
click at [467, 259] on input "Name" at bounding box center [737, 248] width 640 height 27
type input "[PERSON_NAME]"
click at [638, 644] on span "Send Request" at bounding box center [737, 636] width 287 height 21
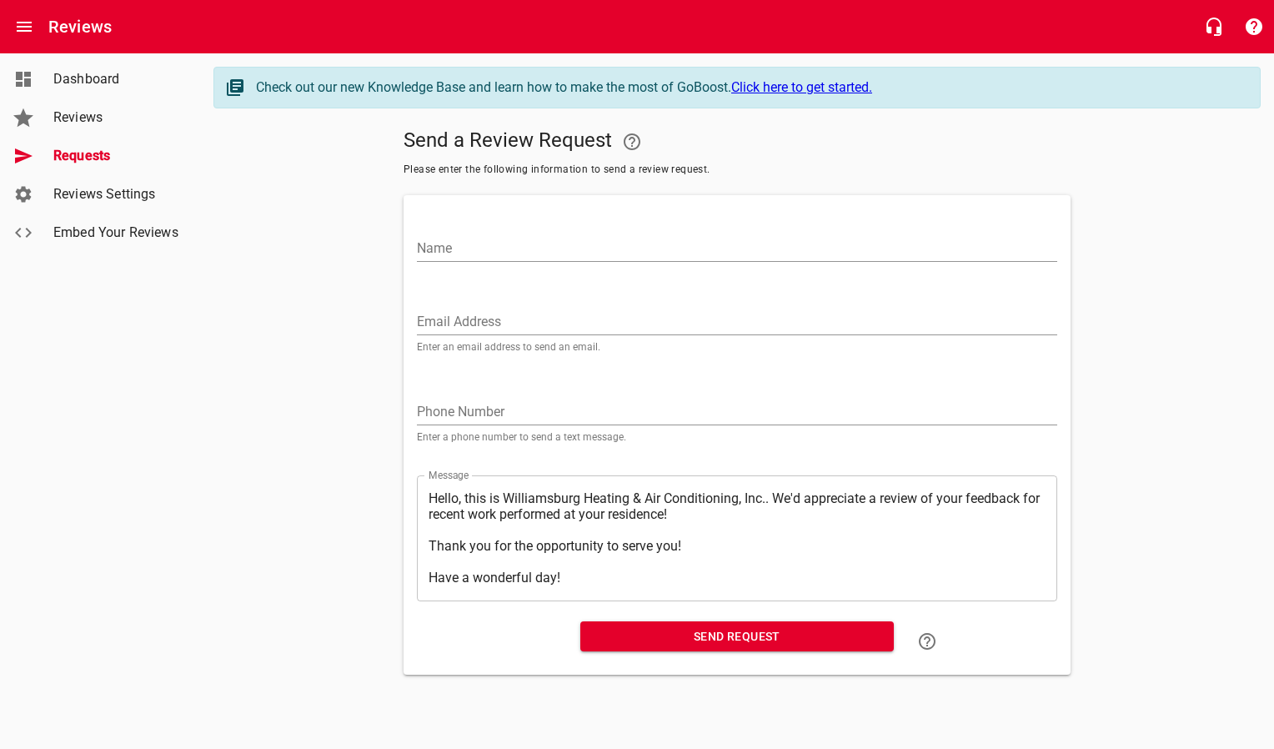
click at [597, 329] on input "Email Address" at bounding box center [737, 322] width 640 height 27
paste input "[EMAIL_ADDRESS][DOMAIN_NAME]"
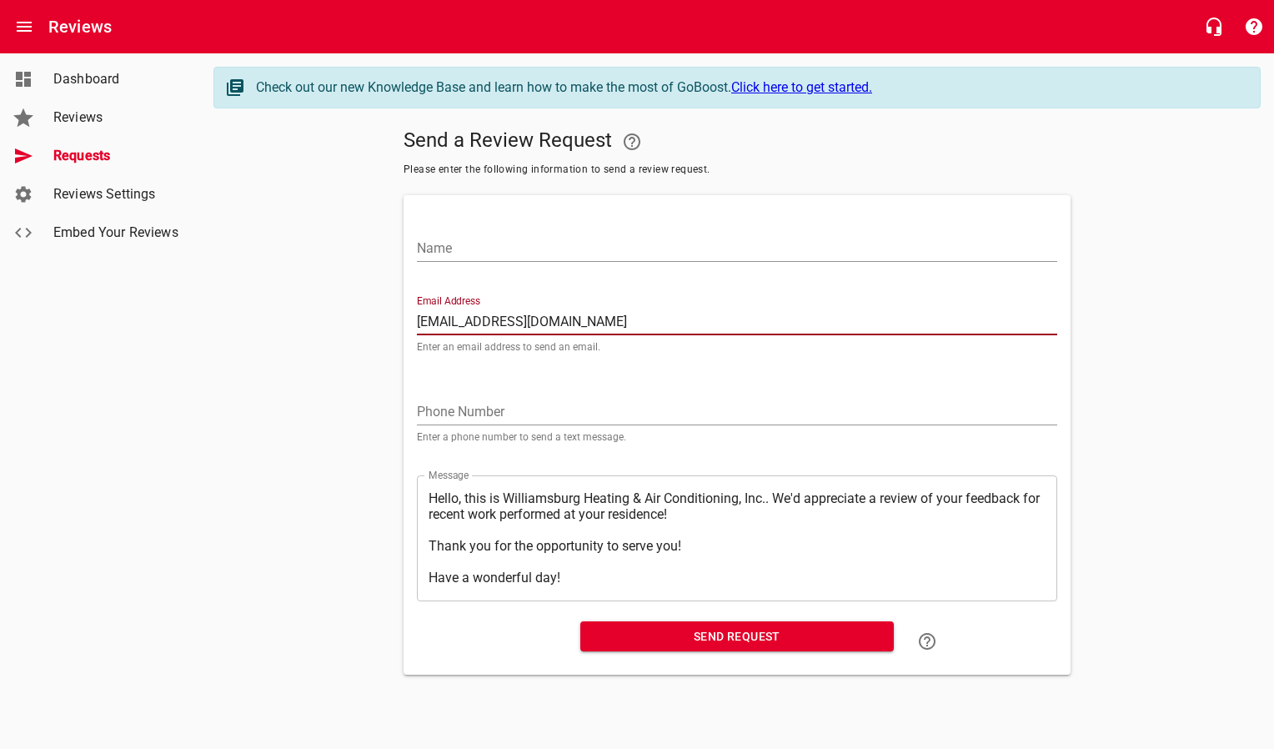
type input "[EMAIL_ADDRESS][DOMAIN_NAME]"
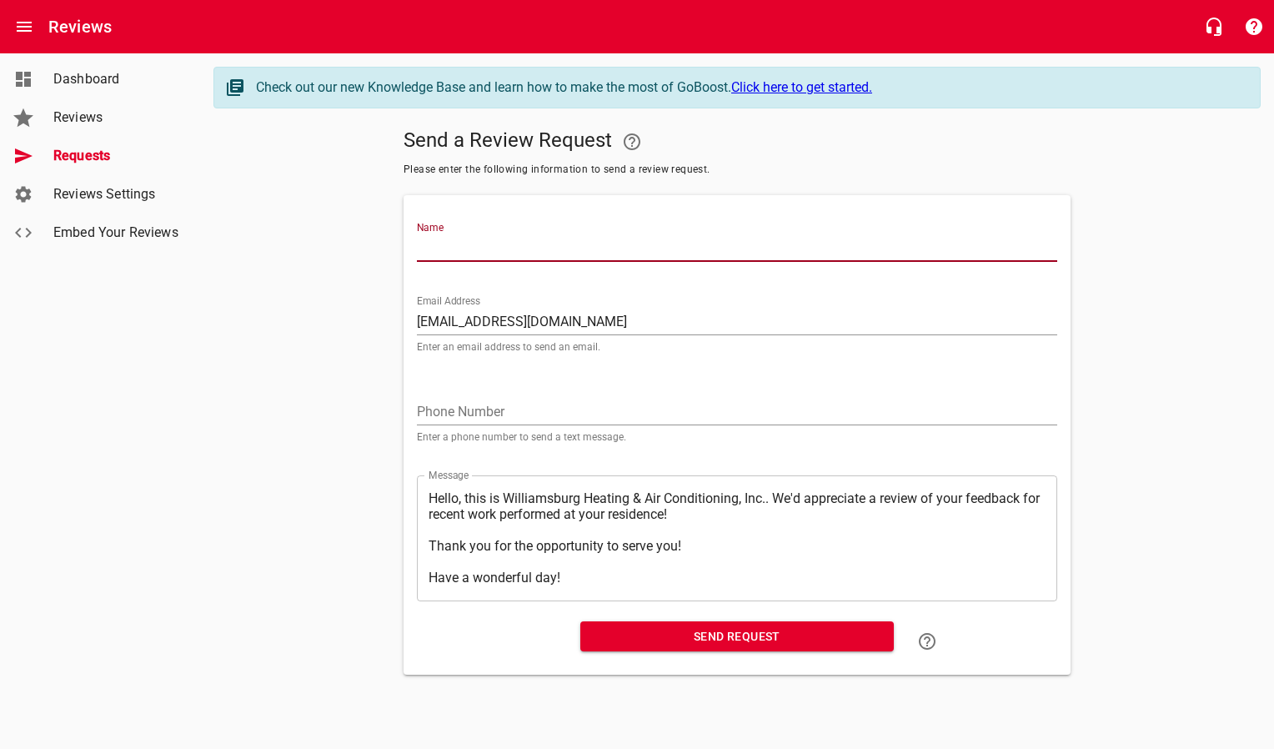
click at [594, 257] on input "Name" at bounding box center [737, 248] width 640 height 27
type input "[PERSON_NAME]"
click at [761, 628] on span "Send Request" at bounding box center [737, 636] width 287 height 21
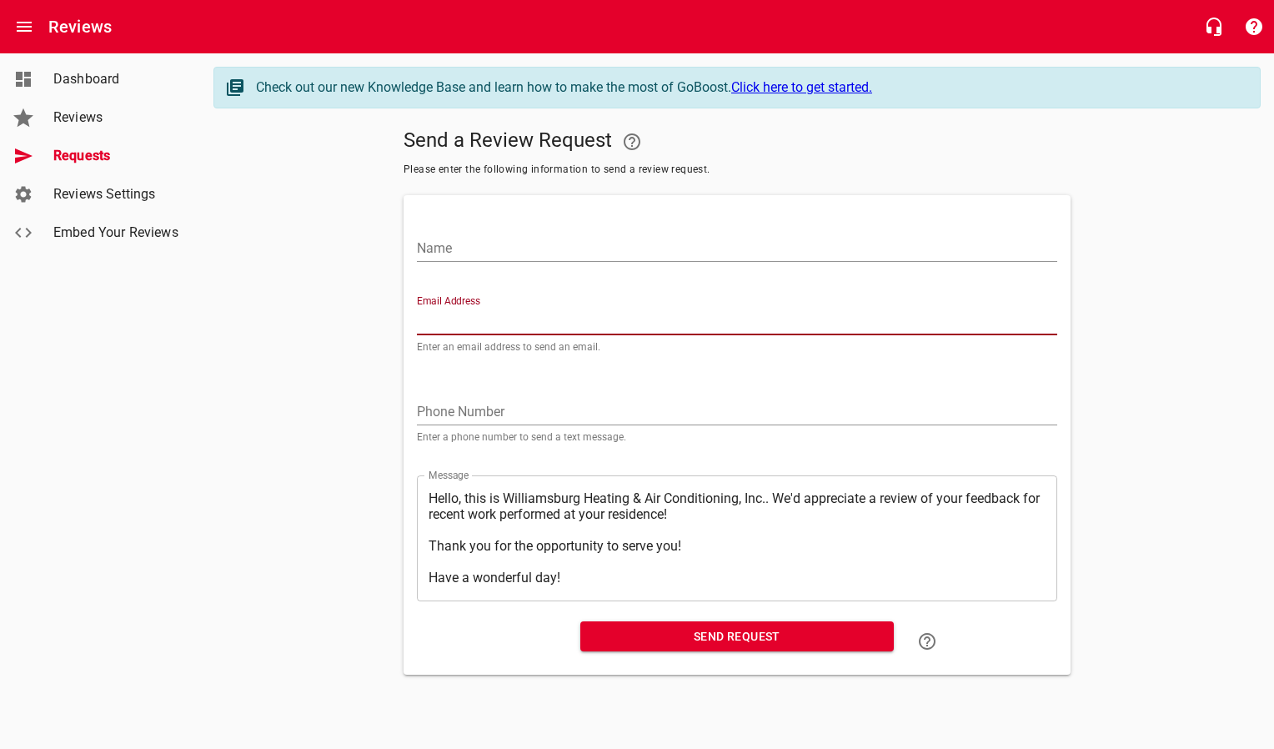
click at [500, 311] on input "Email Address" at bounding box center [737, 322] width 640 height 27
paste input "[EMAIL_ADDRESS][DOMAIN_NAME]"
type input "[EMAIL_ADDRESS][DOMAIN_NAME]"
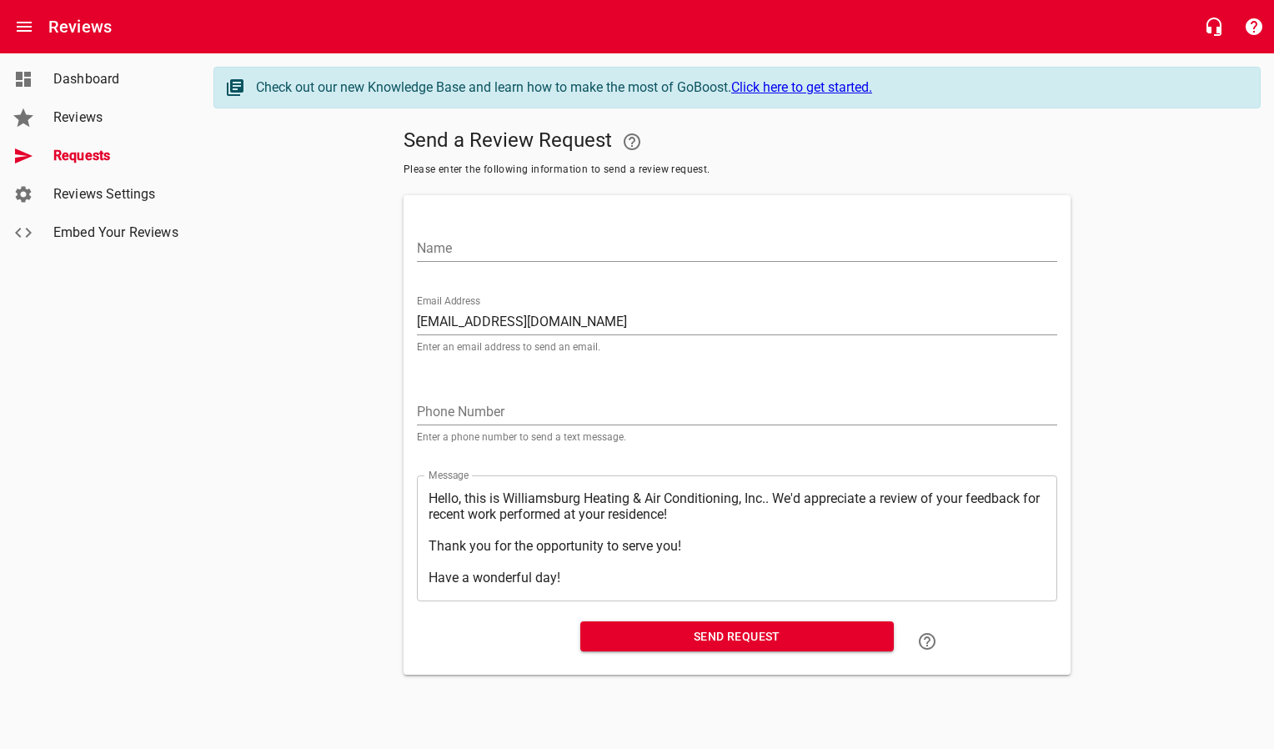
click at [506, 231] on div "Name" at bounding box center [737, 242] width 640 height 40
click at [534, 259] on input "Name" at bounding box center [737, 248] width 640 height 27
type input "[PERSON_NAME]"
click at [619, 629] on span "Send Request" at bounding box center [737, 636] width 287 height 21
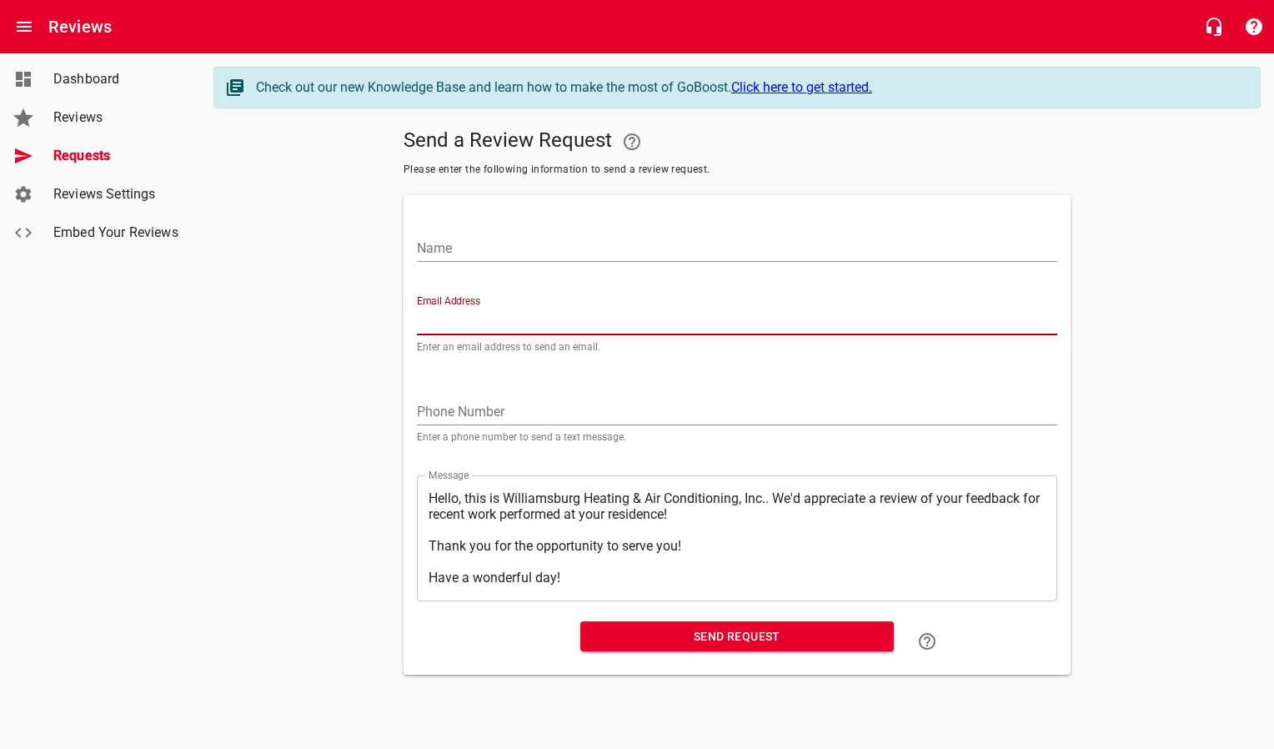
click at [451, 319] on input "Email Address" at bounding box center [737, 322] width 640 height 27
paste input "[EMAIL_ADDRESS][PERSON_NAME][DOMAIN_NAME]"
type input "[EMAIL_ADDRESS][PERSON_NAME][DOMAIN_NAME]"
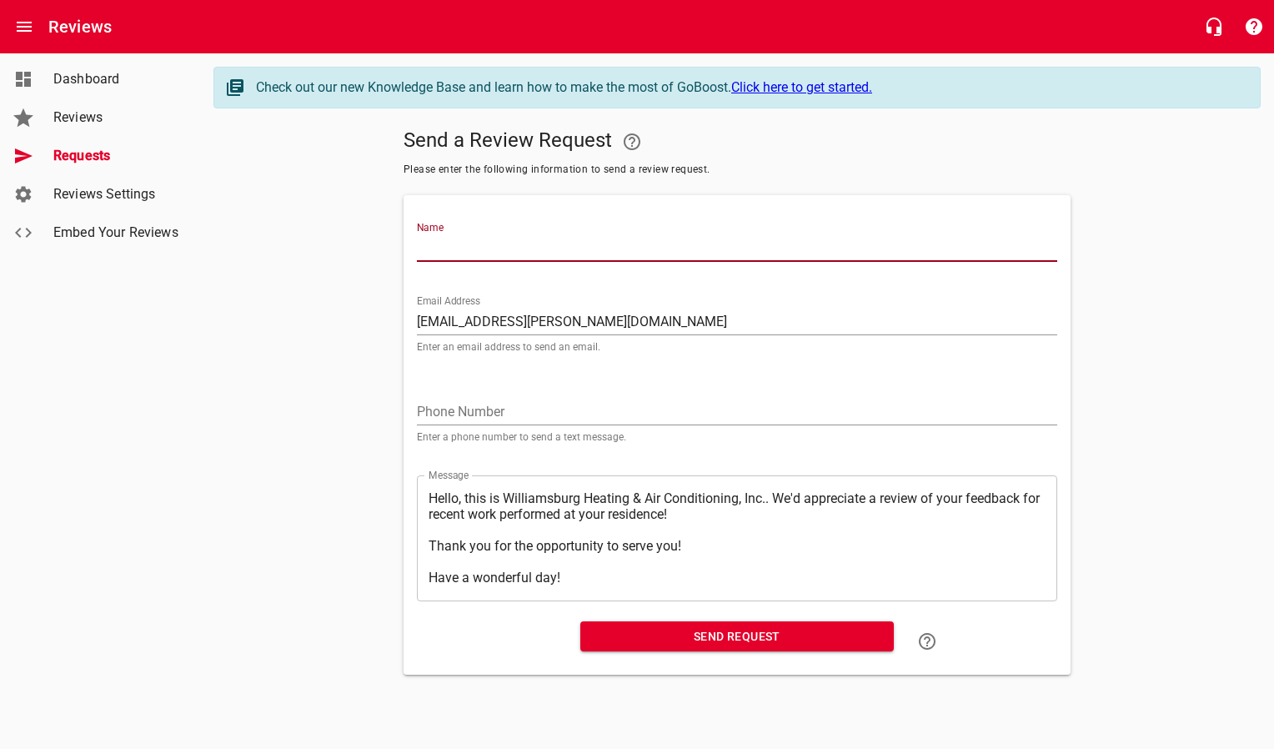
click at [464, 246] on input "Name" at bounding box center [737, 248] width 640 height 27
type input "[PERSON_NAME]"
click at [685, 635] on span "Send Request" at bounding box center [737, 636] width 287 height 21
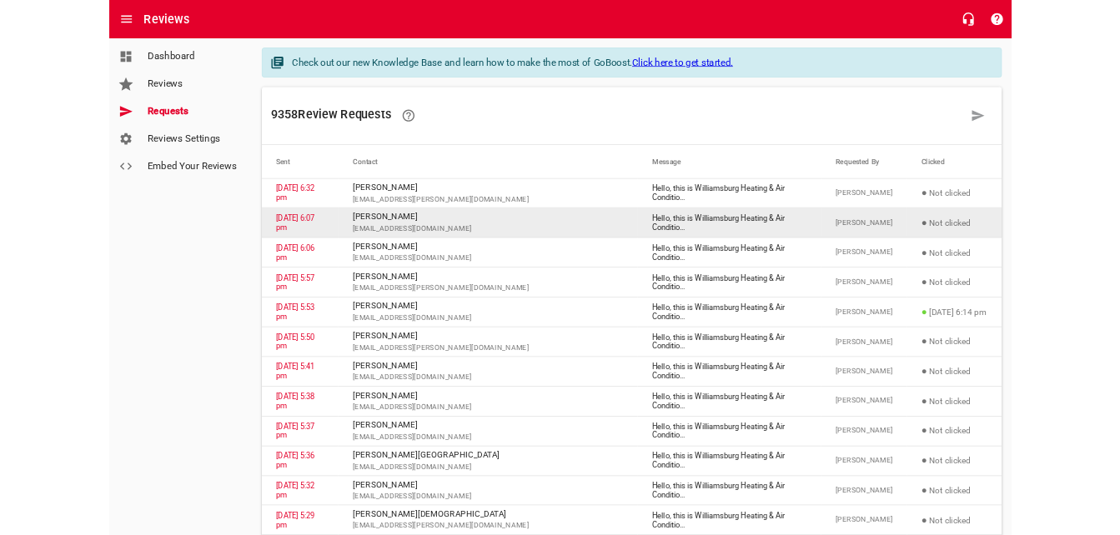
scroll to position [655, 0]
